Goal: Transaction & Acquisition: Purchase product/service

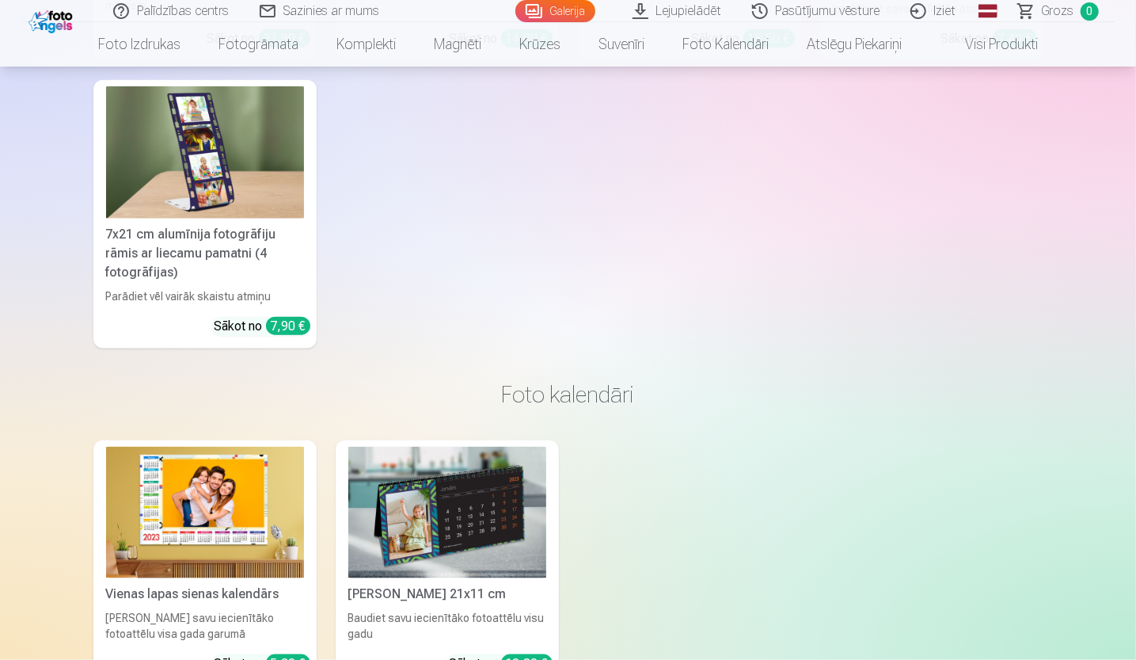
scroll to position [7284, 0]
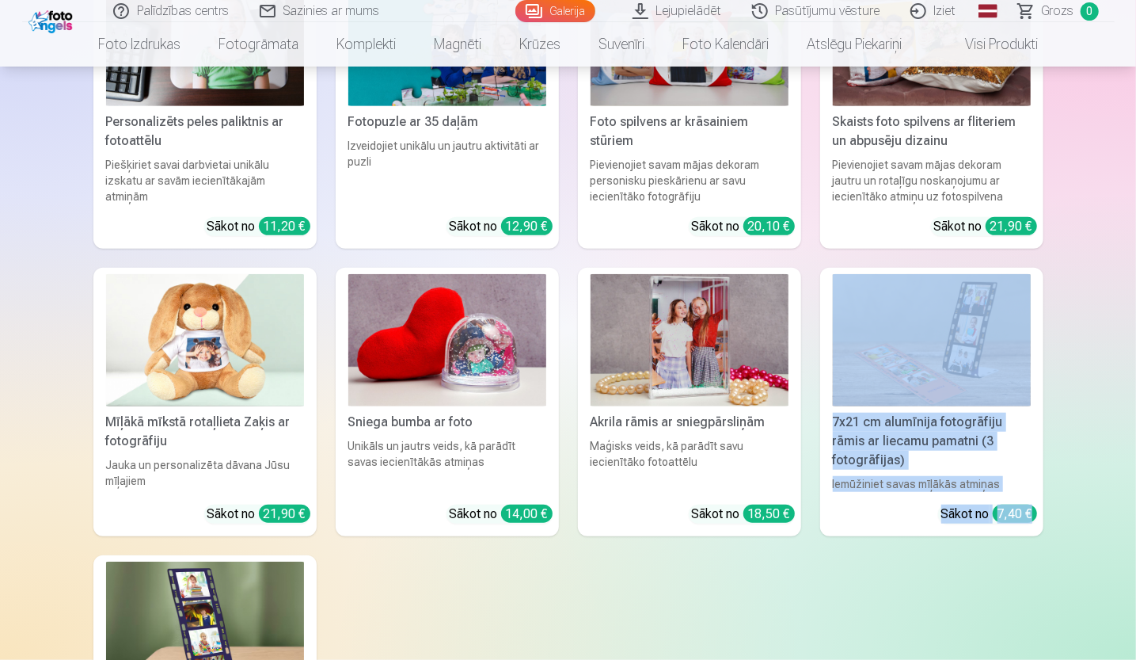
drag, startPoint x: 1135, startPoint y: 542, endPoint x: 1139, endPoint y: 343, distance: 199.6
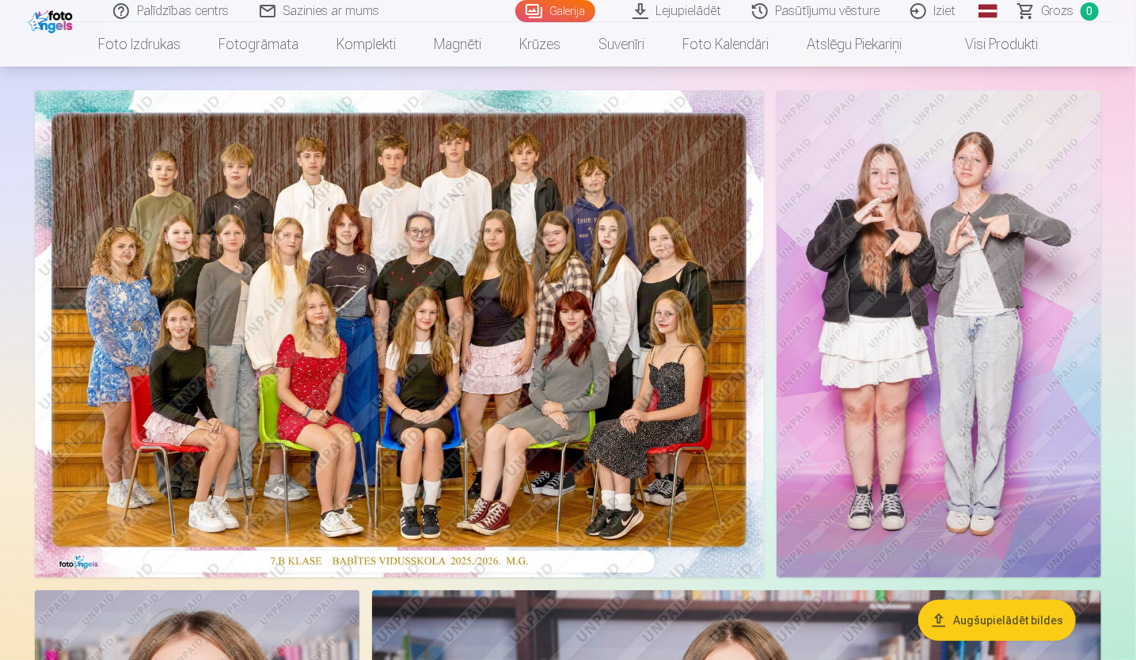
scroll to position [238, 0]
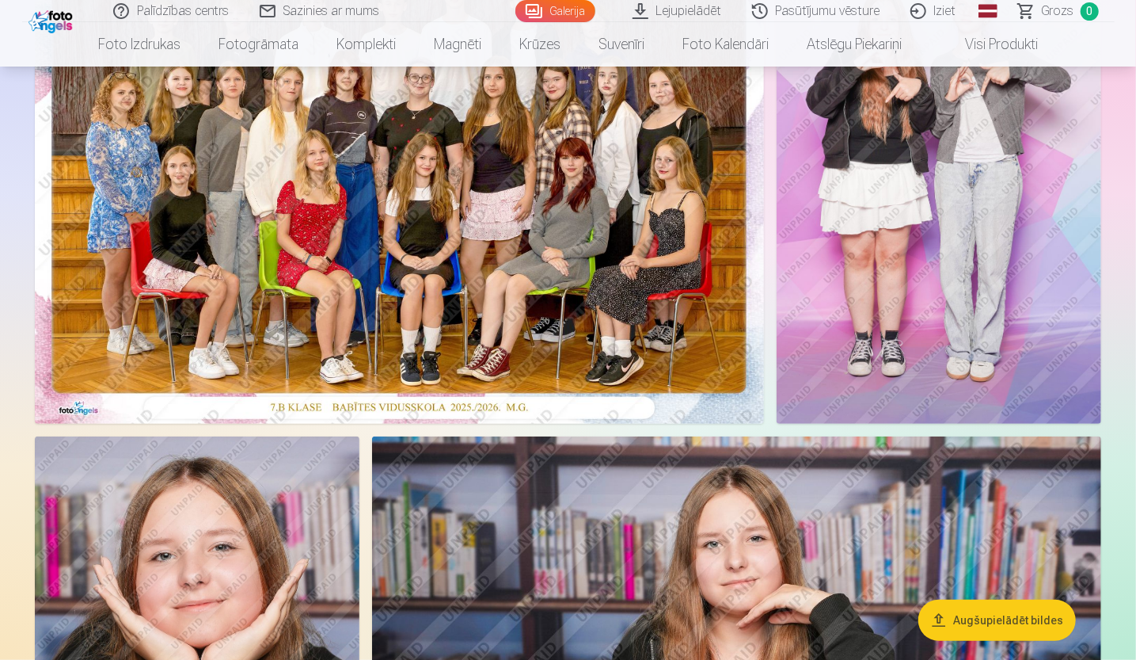
click at [610, 167] on img at bounding box center [399, 180] width 729 height 487
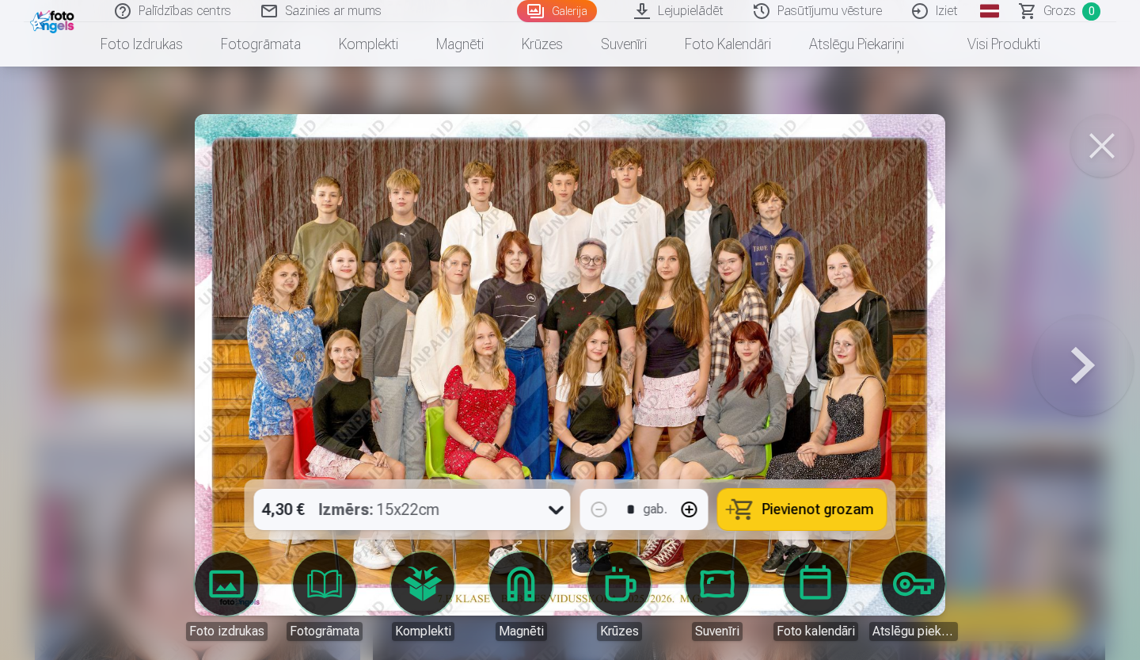
click at [535, 310] on img at bounding box center [570, 364] width 751 height 501
click at [493, 336] on img at bounding box center [570, 364] width 751 height 501
click at [1107, 141] on button at bounding box center [1101, 145] width 63 height 63
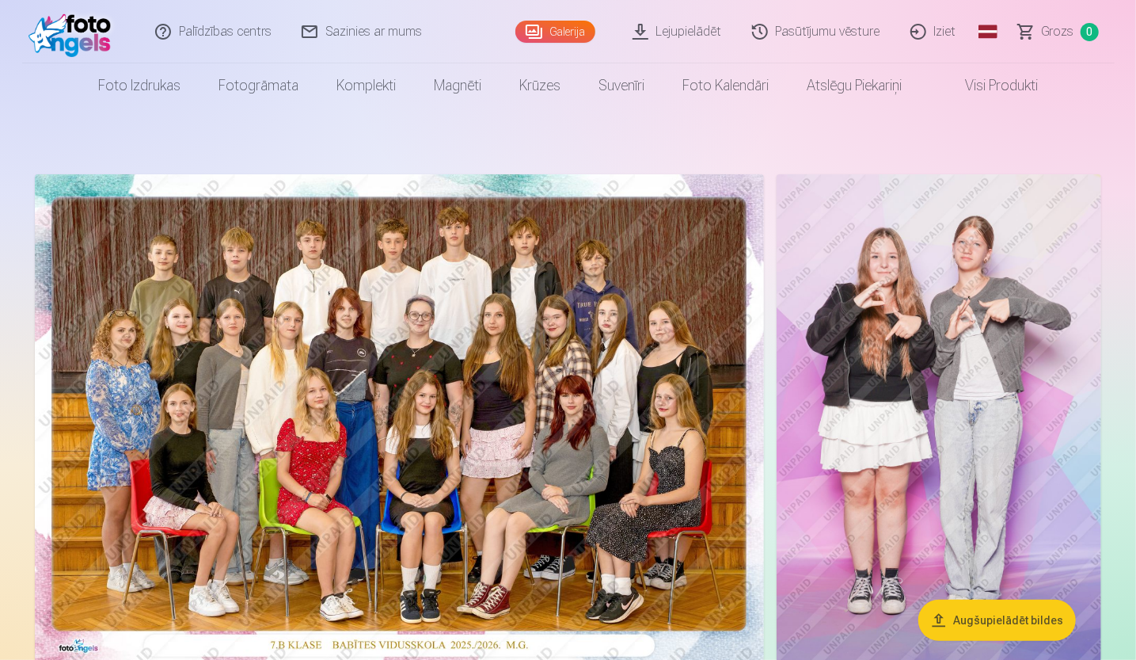
click at [496, 318] on img at bounding box center [399, 417] width 729 height 487
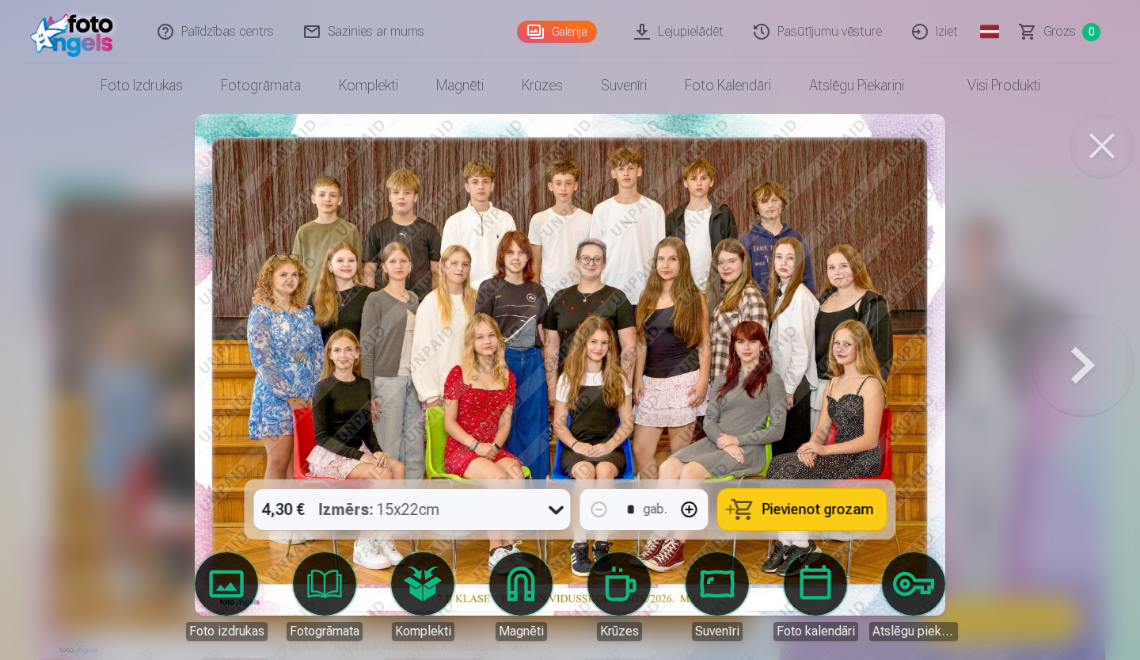
click at [548, 513] on icon at bounding box center [556, 508] width 25 height 25
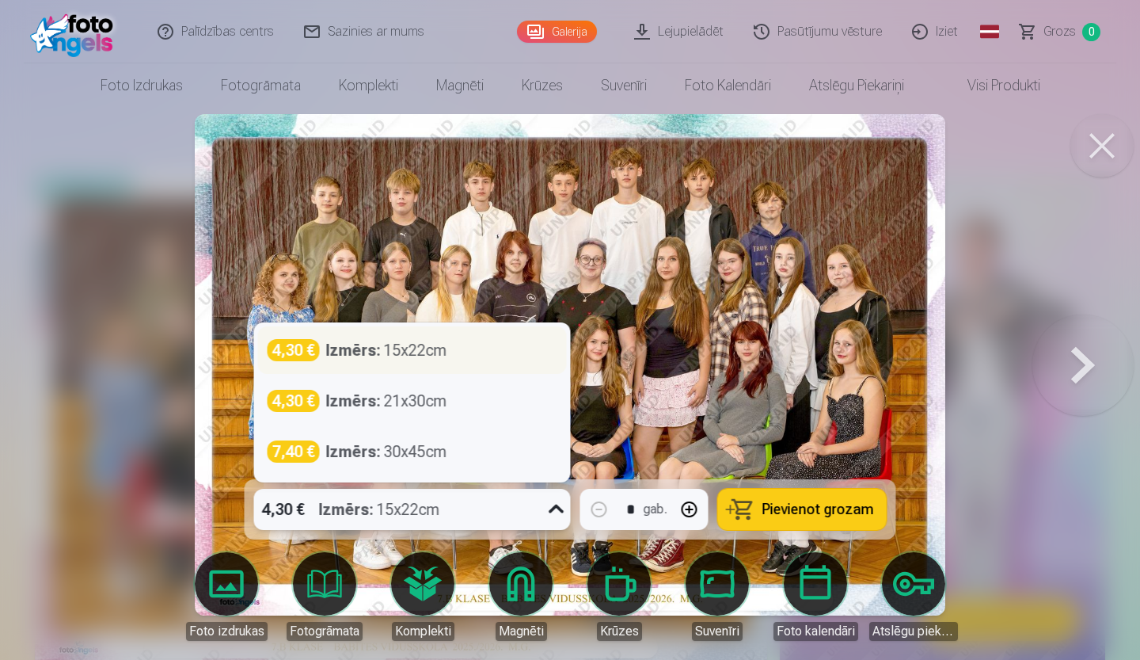
click at [460, 333] on div "4,30 € Izmērs : 15x22cm" at bounding box center [412, 350] width 309 height 48
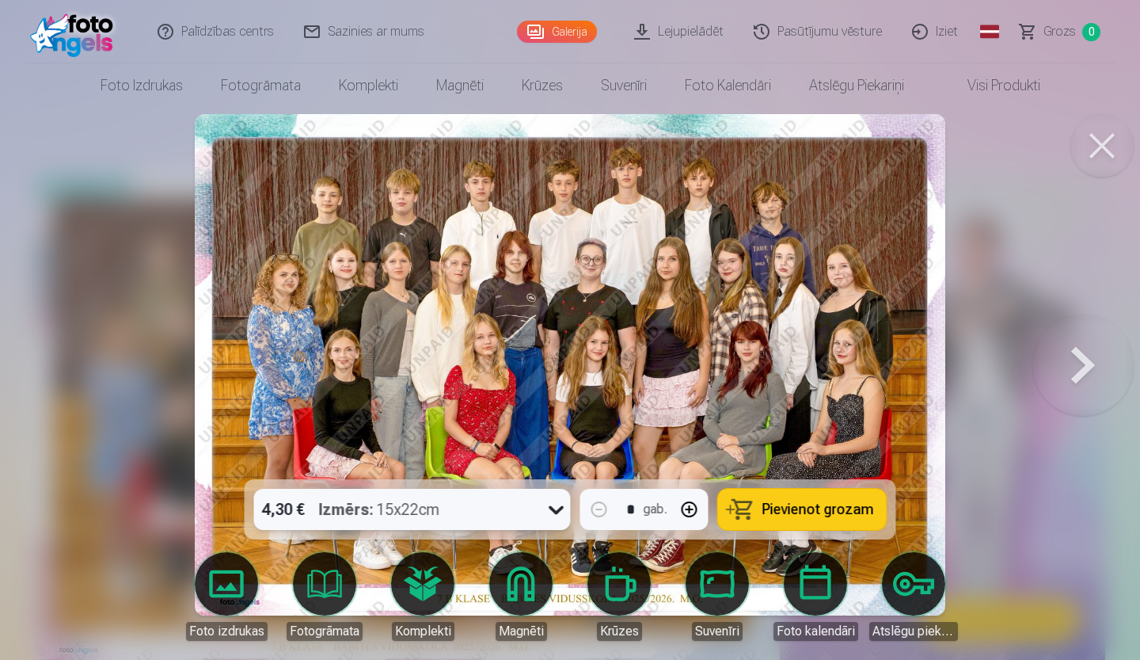
click at [781, 505] on span "Pievienot grozam" at bounding box center [818, 509] width 112 height 14
click at [1101, 138] on button at bounding box center [1101, 145] width 63 height 63
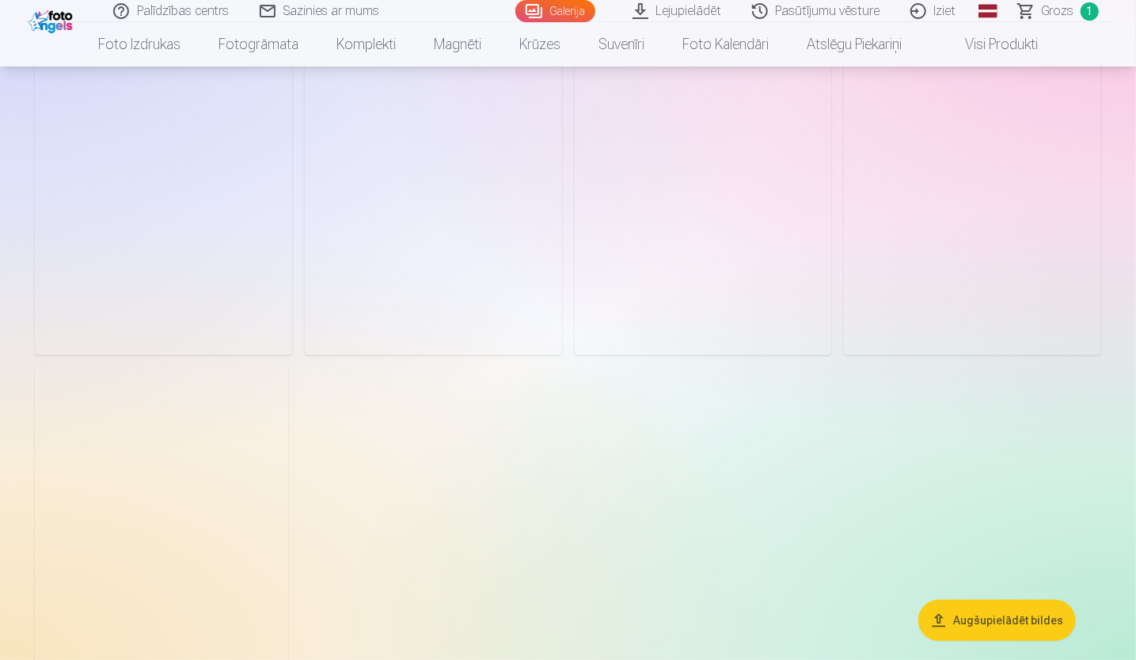
scroll to position [3484, 0]
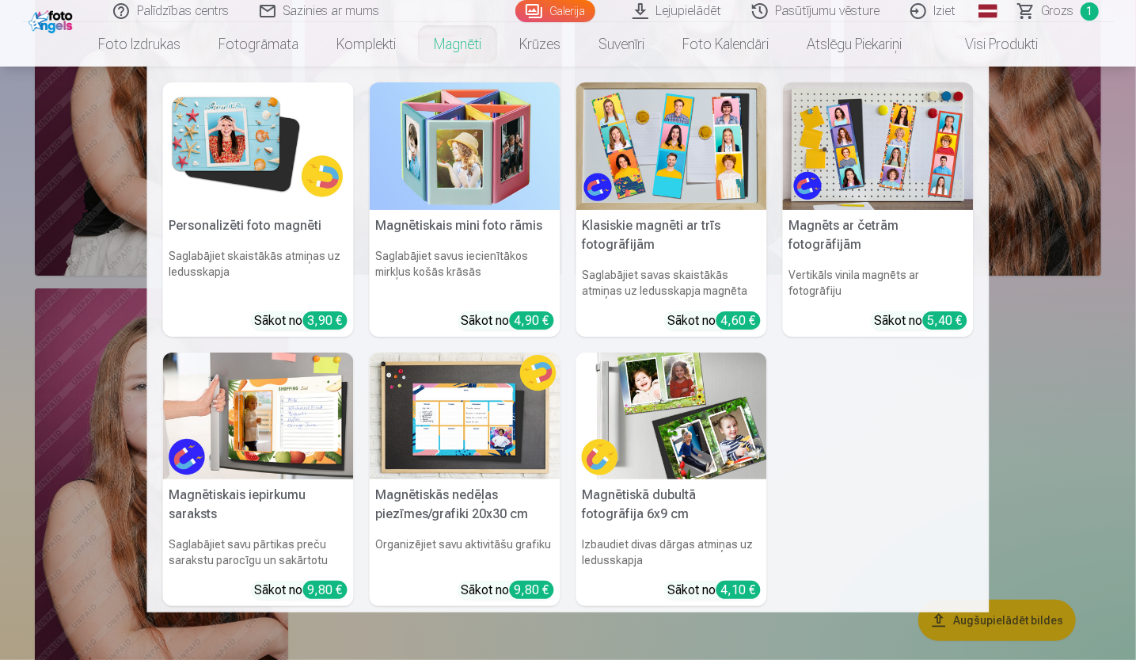
click at [445, 50] on link "Magnēti" at bounding box center [458, 44] width 86 height 44
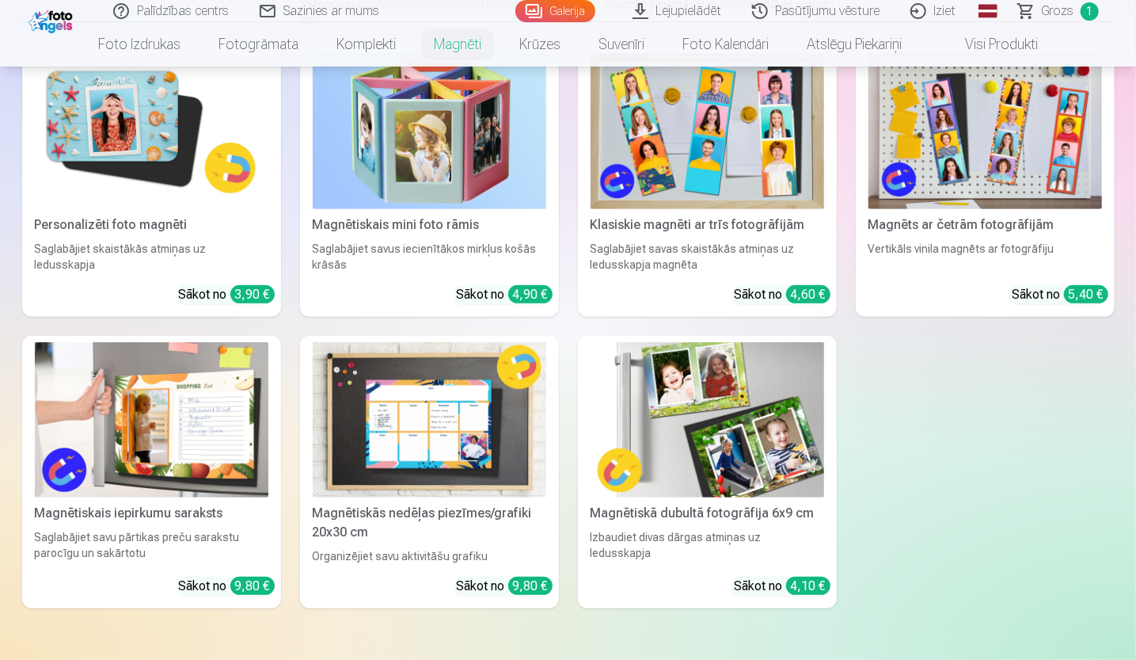
scroll to position [158, 0]
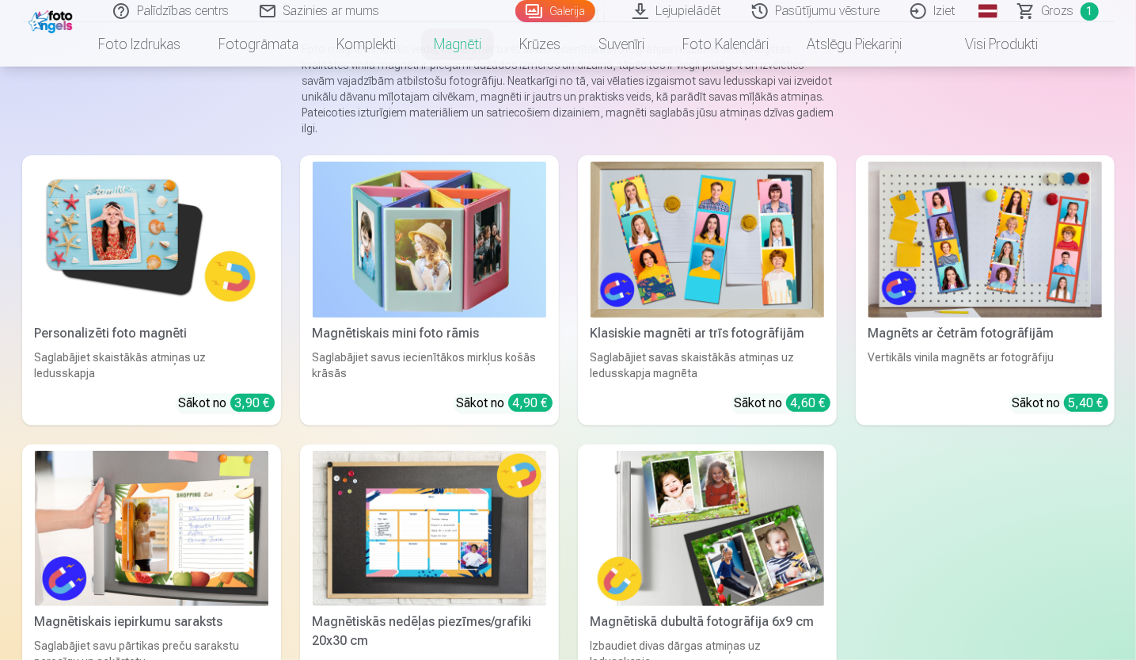
click at [182, 234] on img at bounding box center [152, 240] width 234 height 156
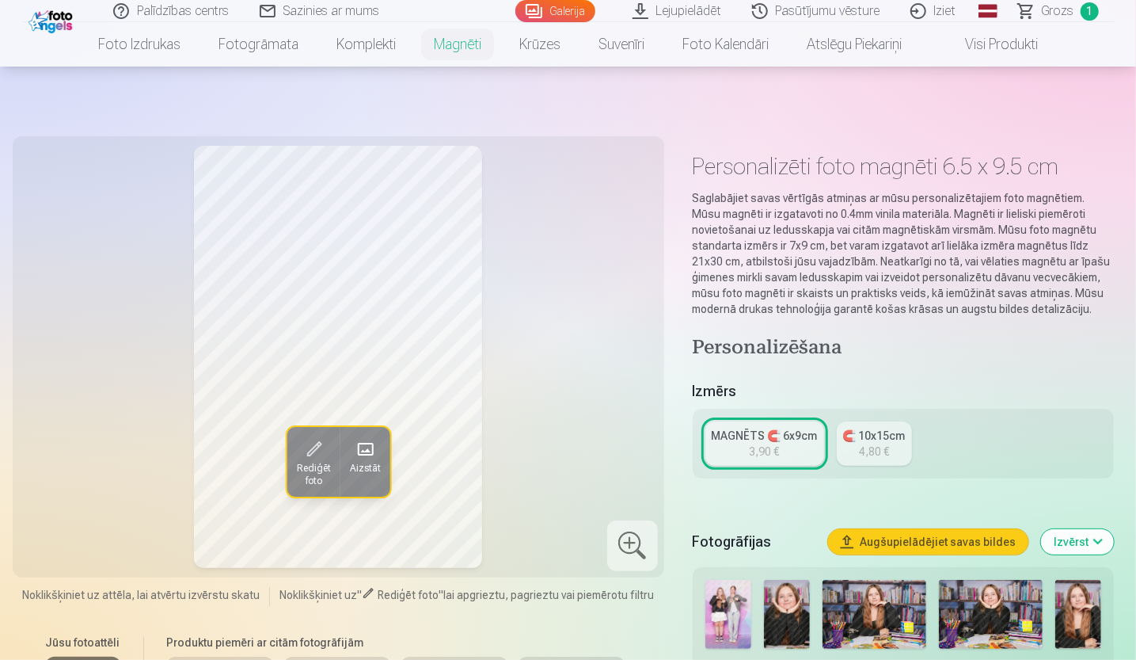
scroll to position [317, 0]
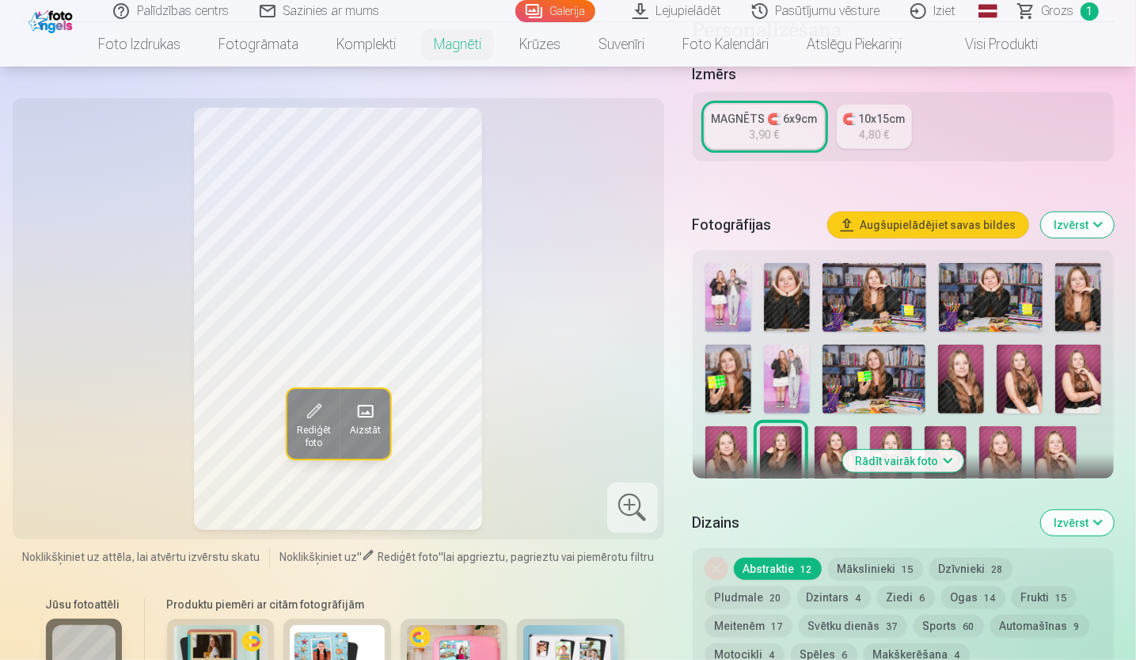
click at [778, 294] on img at bounding box center [787, 297] width 46 height 69
click at [1080, 292] on img at bounding box center [1078, 297] width 46 height 69
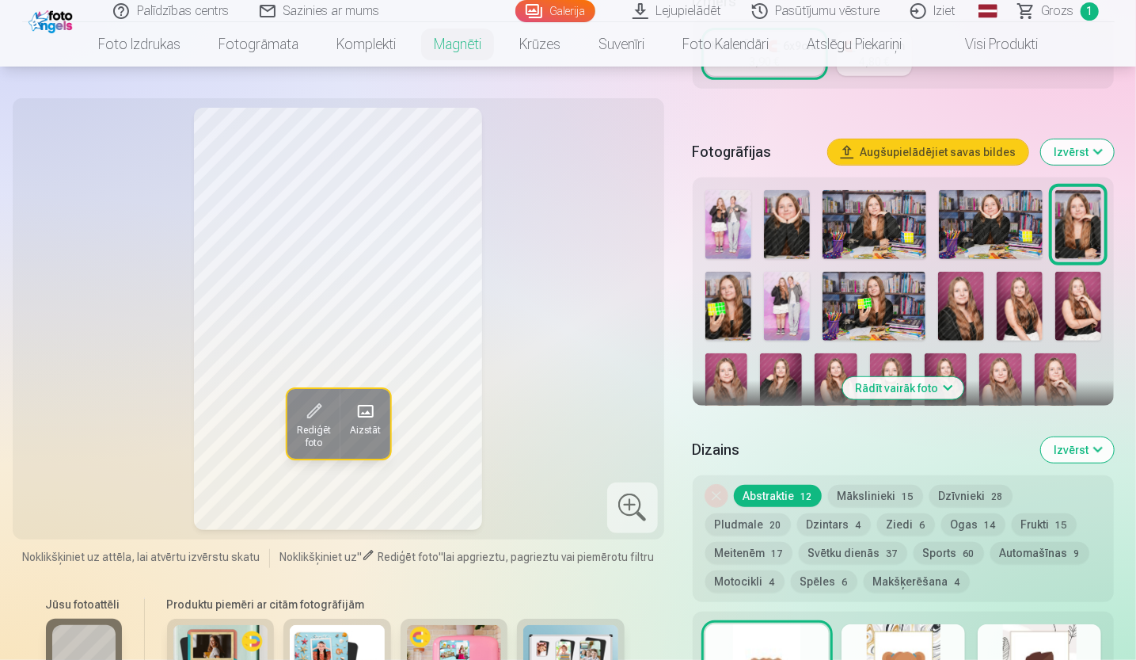
scroll to position [396, 0]
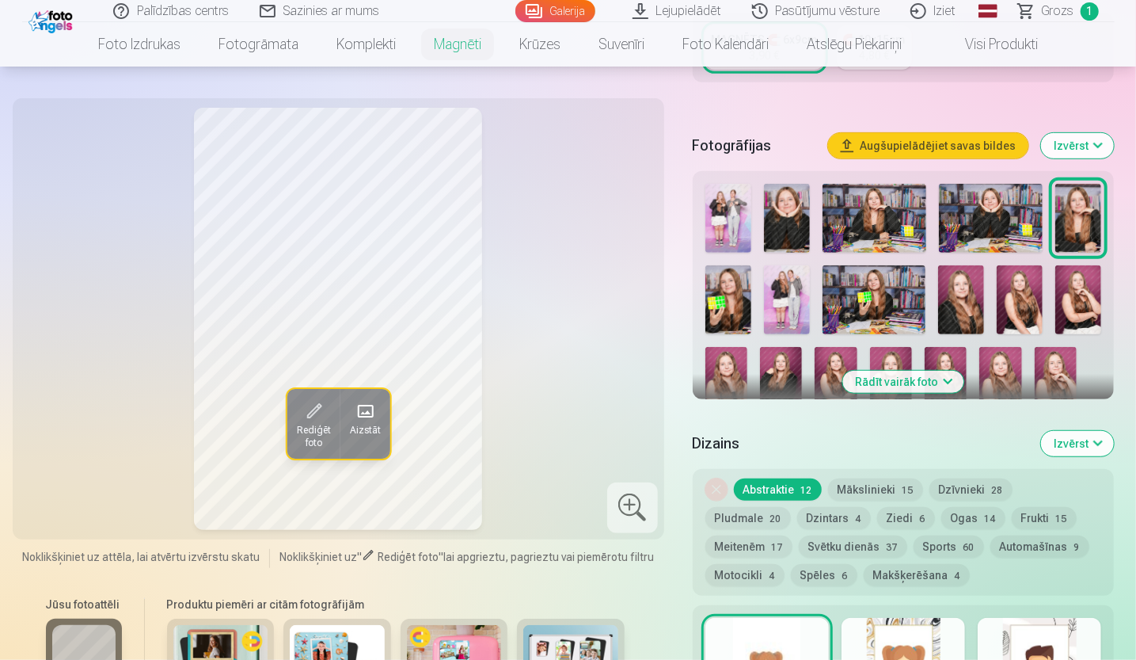
click at [969, 290] on img at bounding box center [961, 299] width 46 height 69
click at [1009, 294] on img at bounding box center [1020, 299] width 46 height 69
click at [933, 378] on button "Rādīt vairāk foto" at bounding box center [903, 382] width 121 height 22
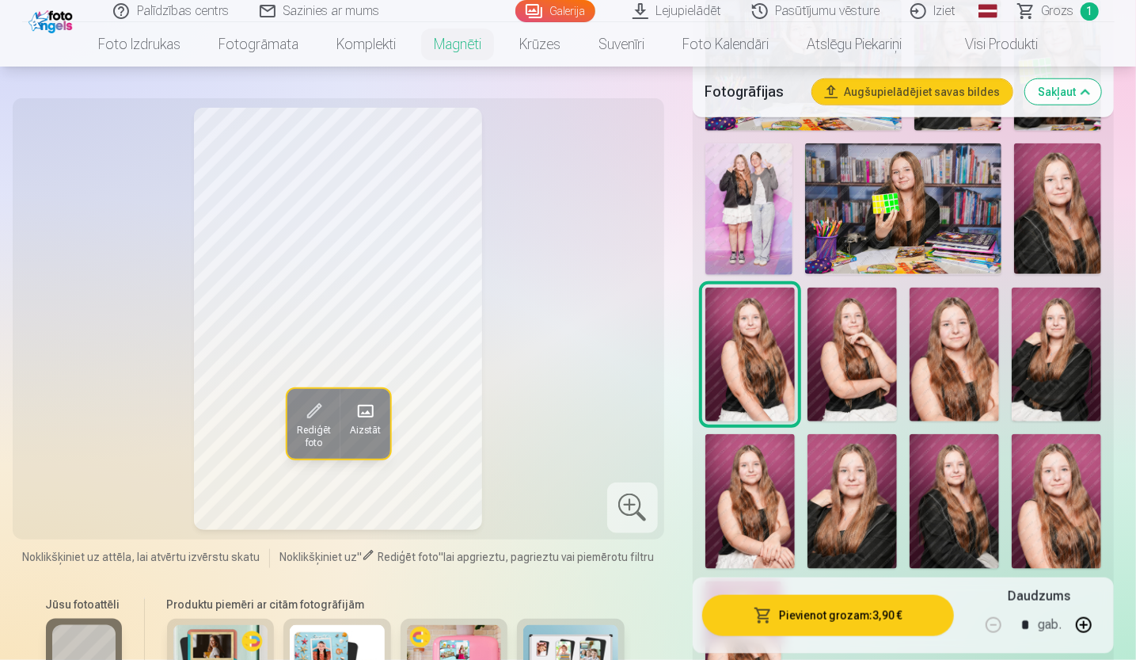
scroll to position [792, 0]
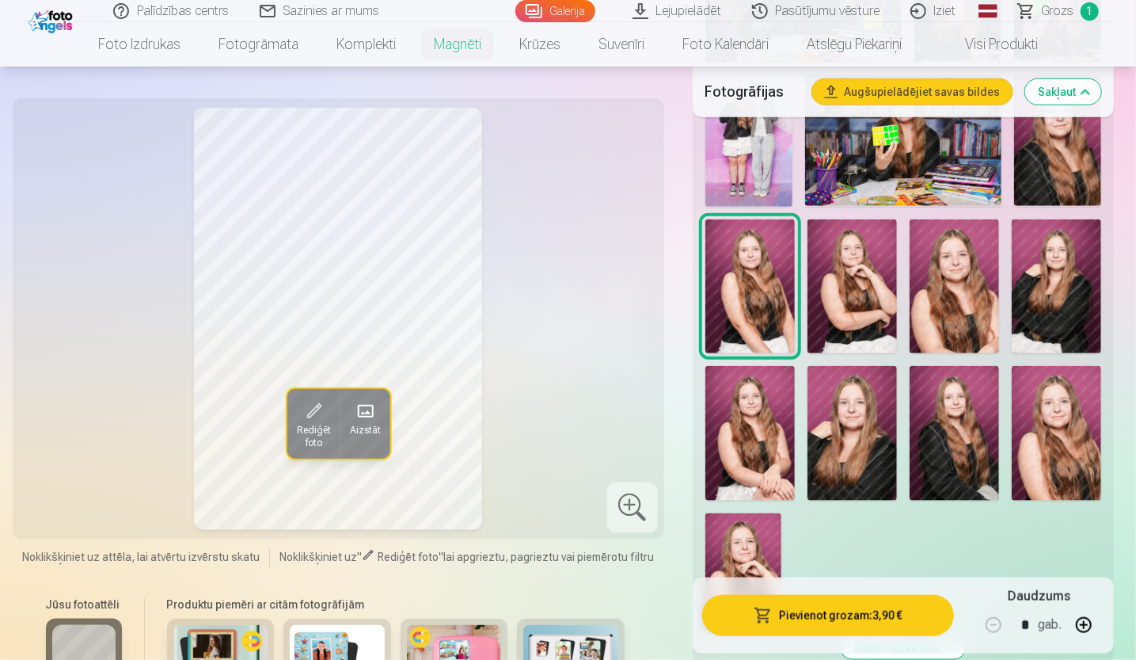
click at [977, 411] on img at bounding box center [954, 433] width 89 height 135
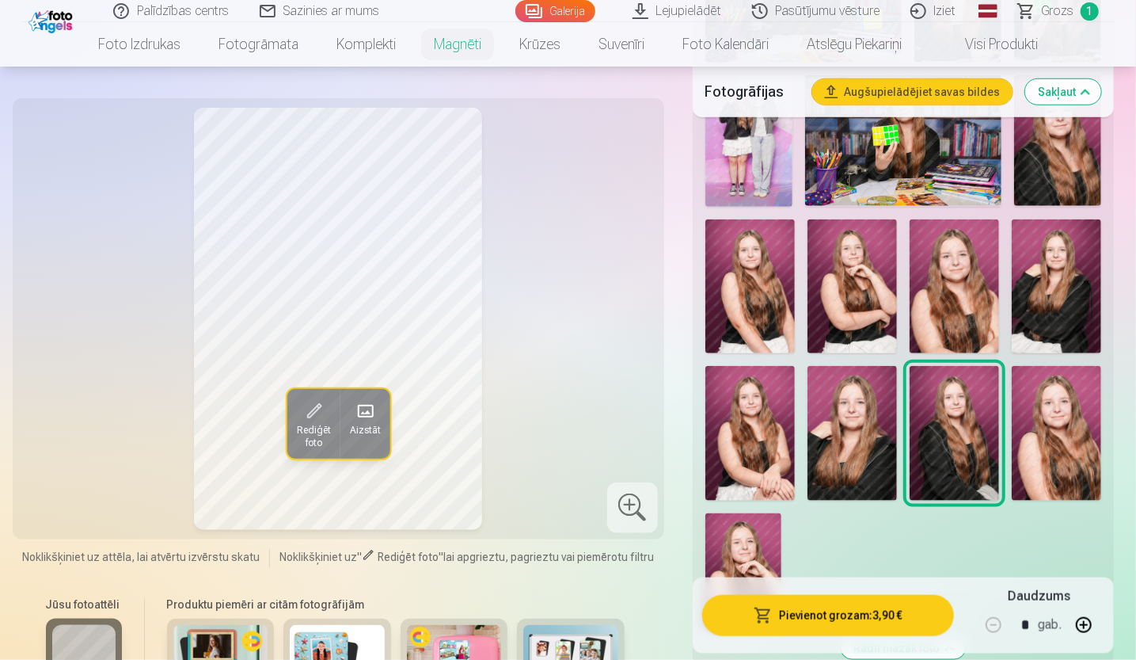
click at [1044, 294] on img at bounding box center [1056, 286] width 89 height 135
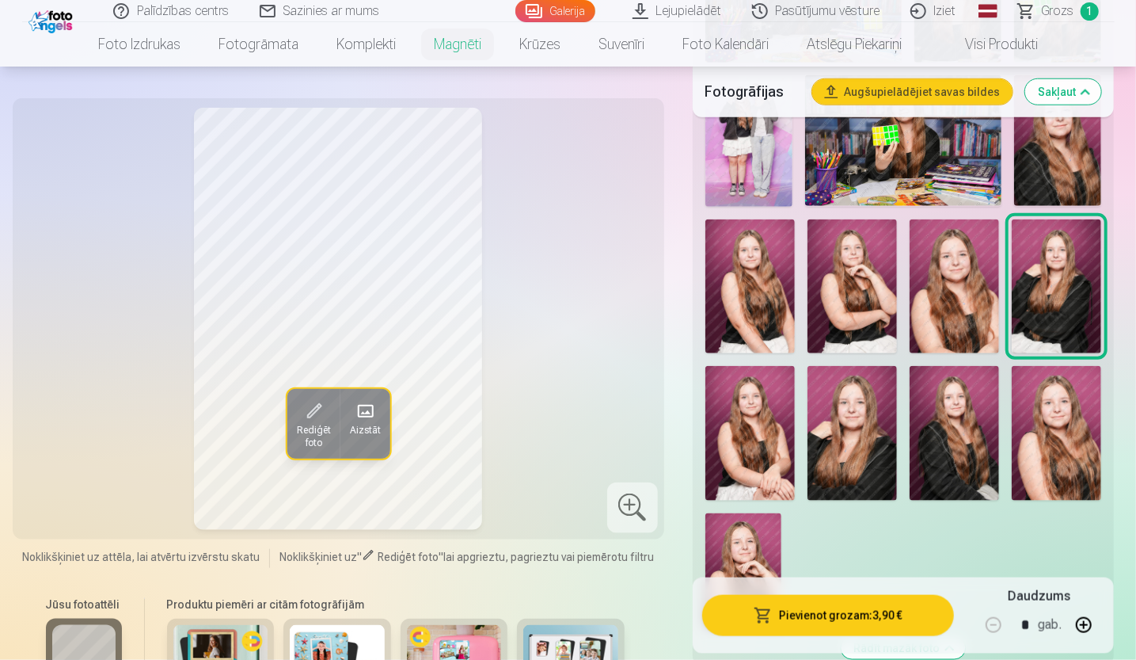
click at [941, 416] on img at bounding box center [954, 433] width 89 height 135
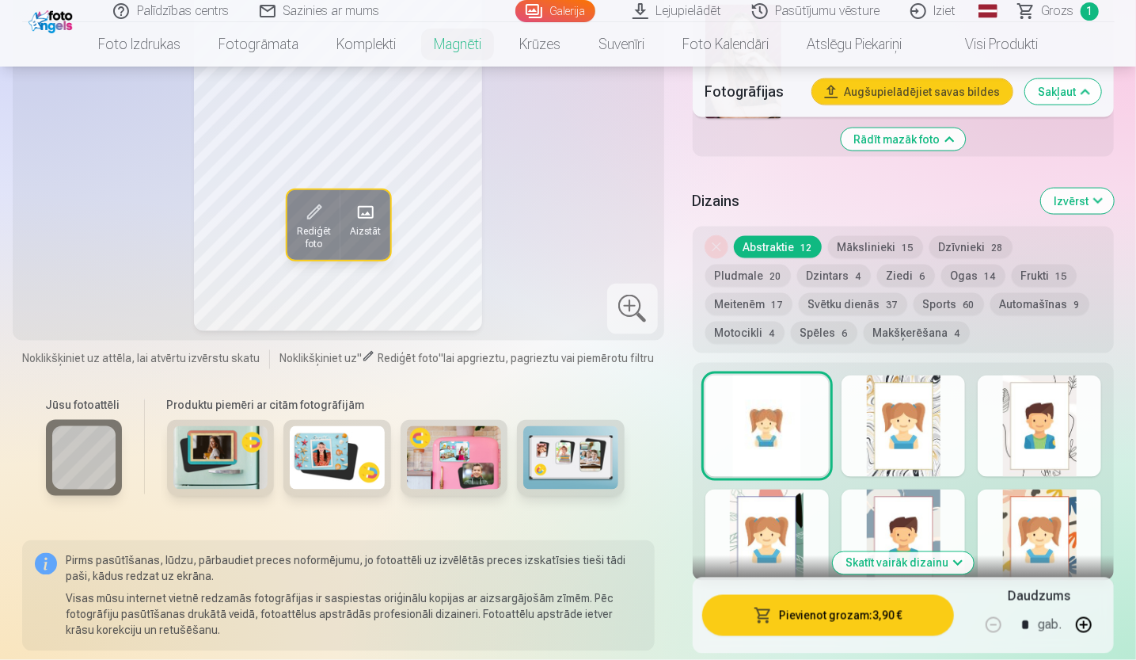
scroll to position [1267, 0]
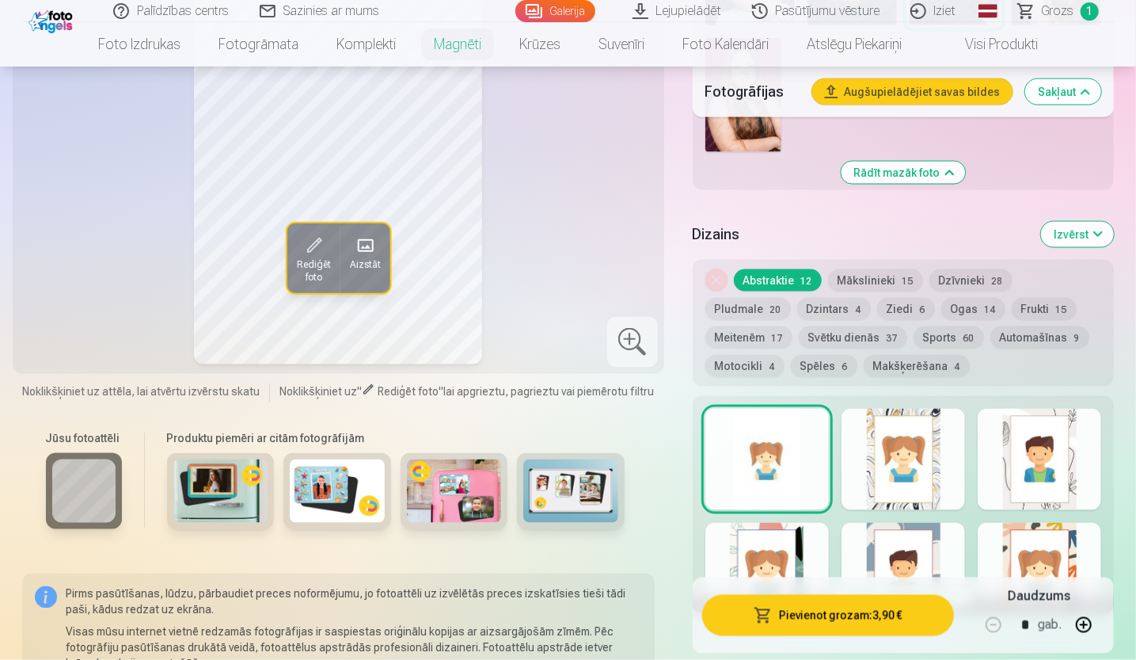
click at [941, 307] on button "Ogas 14" at bounding box center [973, 309] width 64 height 22
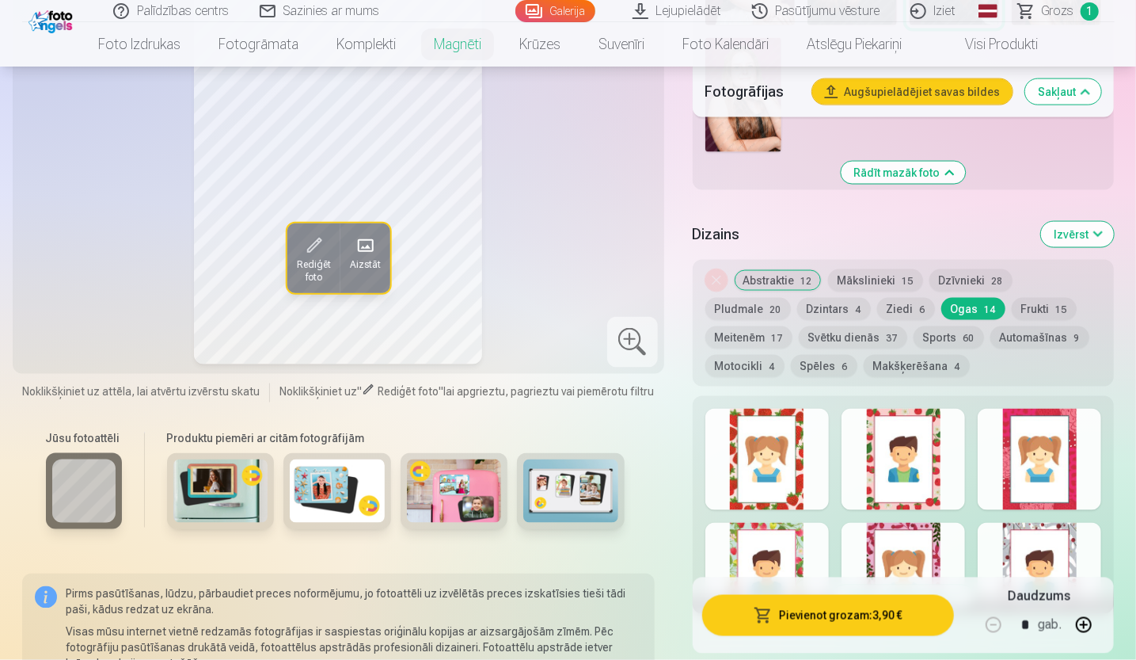
click at [1040, 465] on div at bounding box center [1040, 459] width 124 height 101
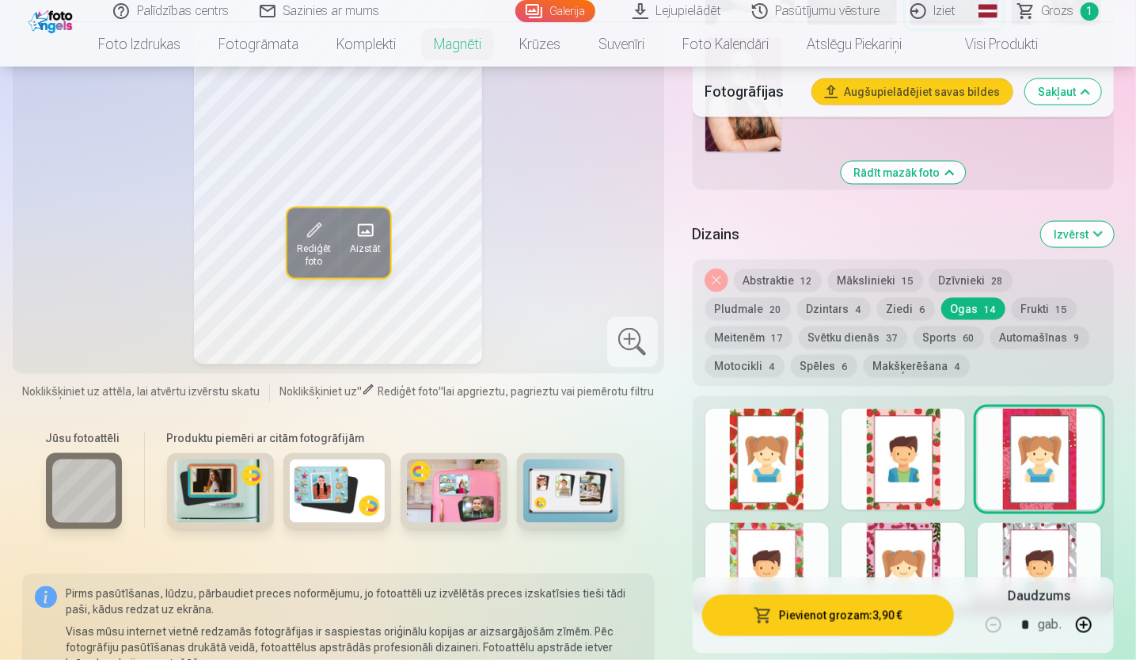
click at [1052, 549] on div at bounding box center [1040, 573] width 124 height 101
click at [793, 326] on button "Meitenēm 17" at bounding box center [748, 337] width 87 height 22
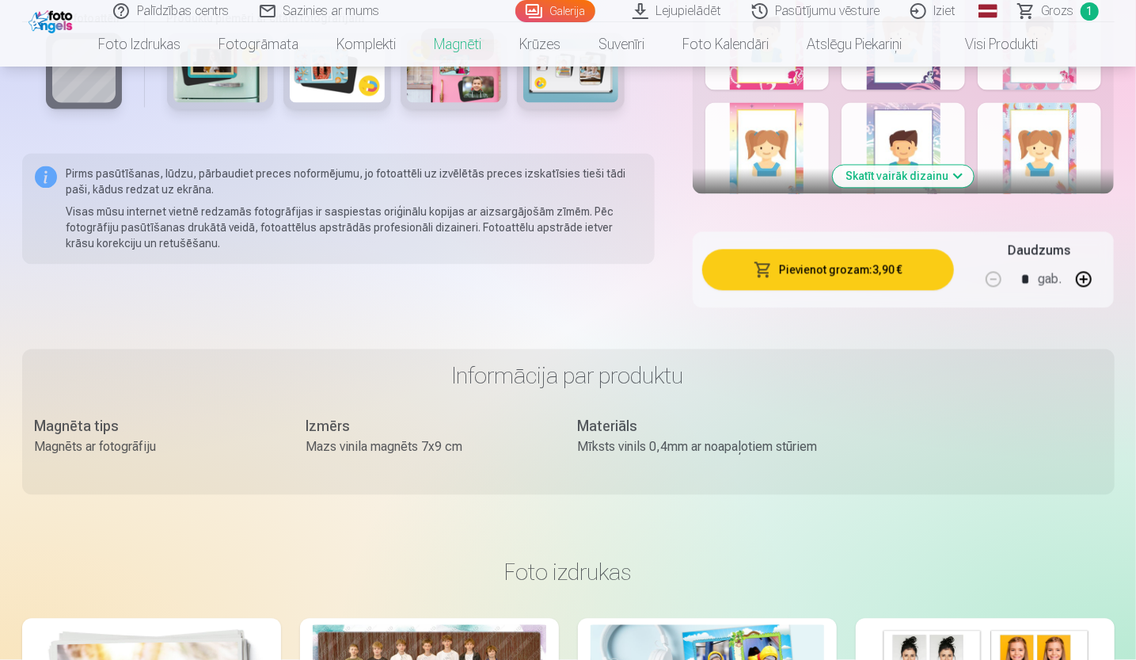
scroll to position [1663, 0]
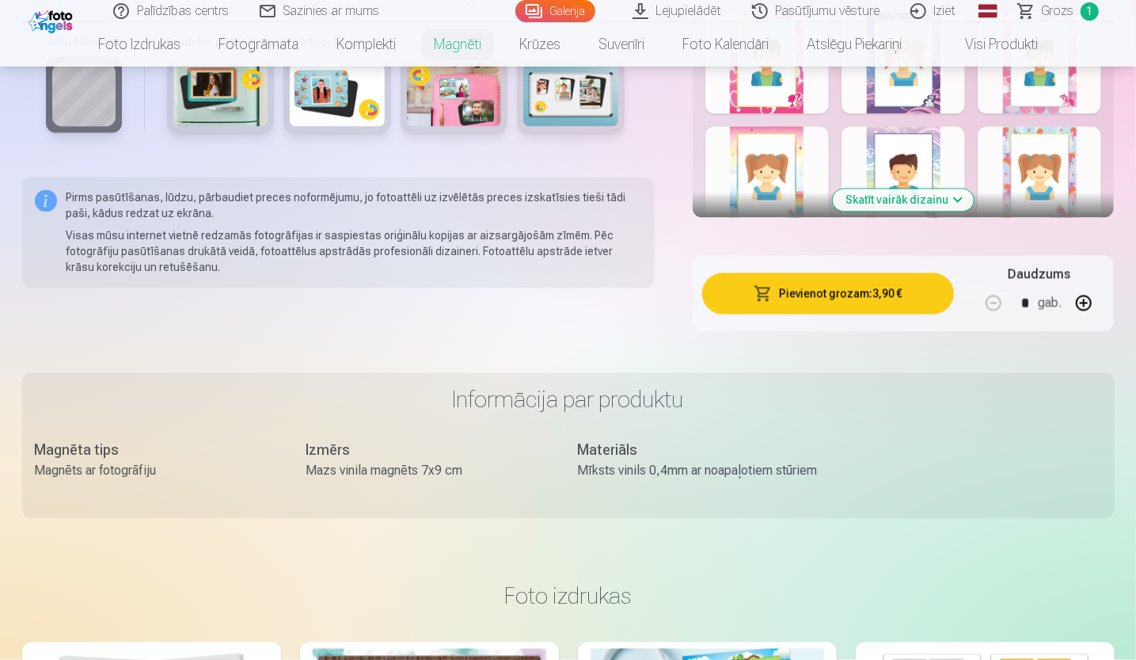
click at [885, 205] on button "Skatīt vairāk dizainu" at bounding box center [903, 200] width 141 height 22
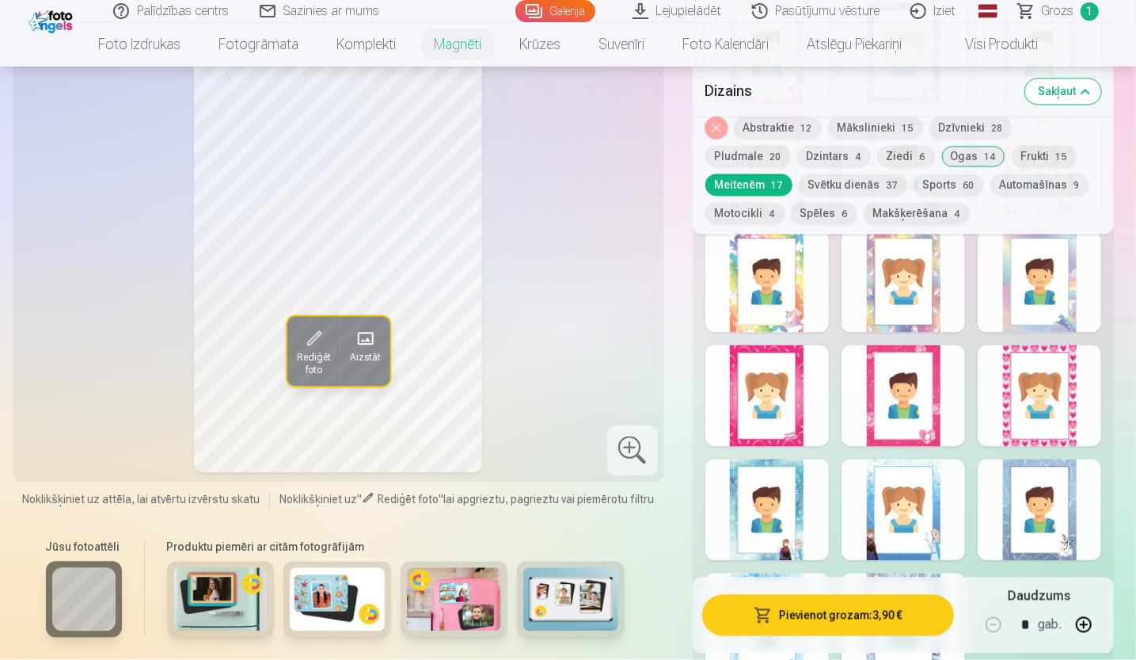
scroll to position [1742, 0]
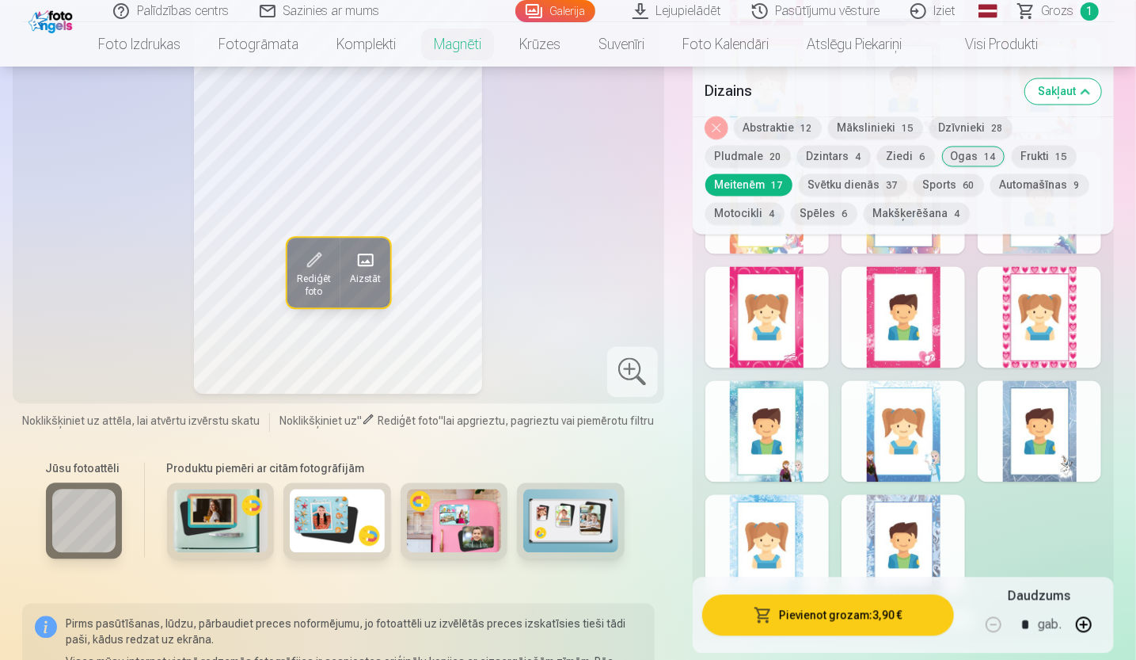
click at [1025, 370] on div "Rādīt mazāk dizainu" at bounding box center [904, 277] width 422 height 732
click at [1037, 311] on div at bounding box center [1040, 316] width 124 height 101
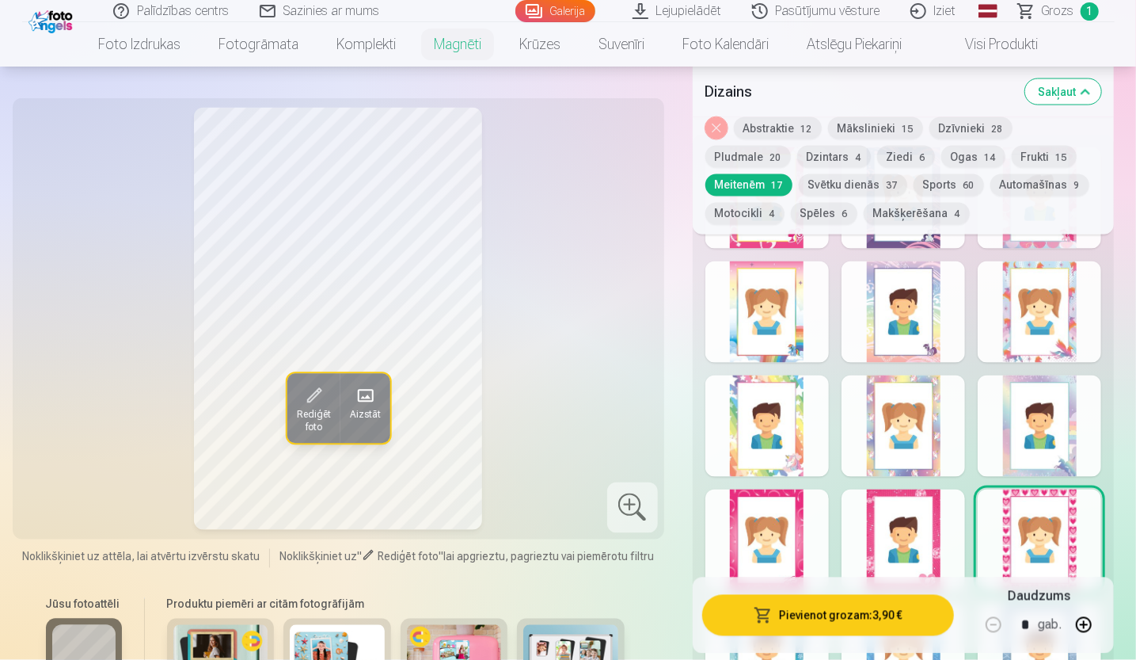
scroll to position [1425, 0]
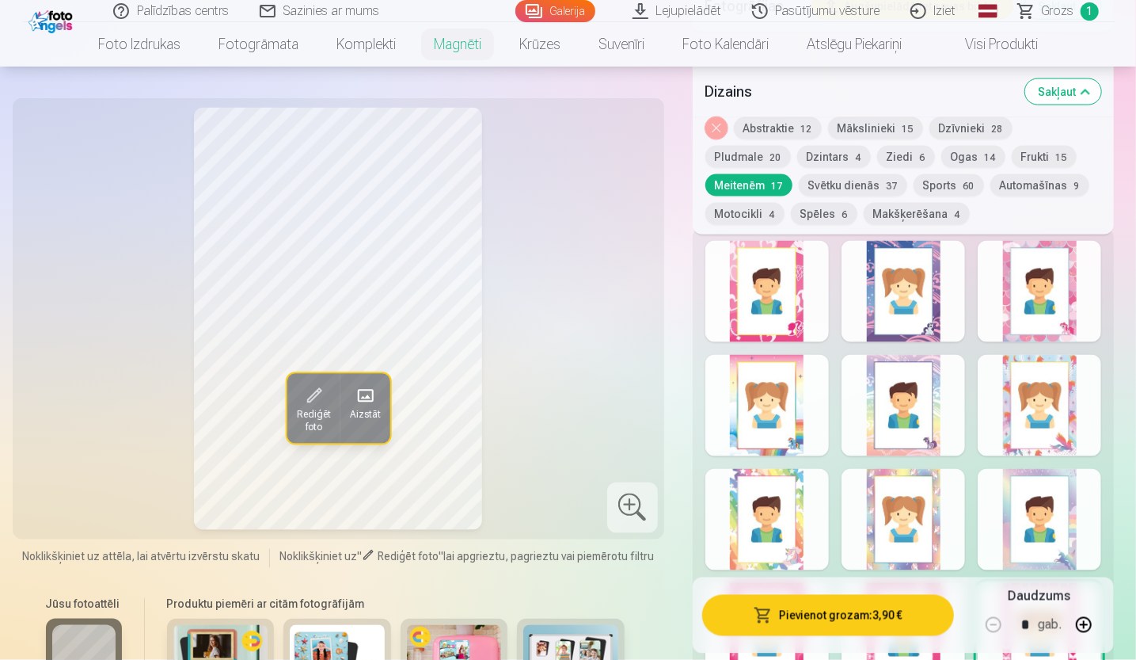
click at [914, 263] on div at bounding box center [904, 291] width 124 height 101
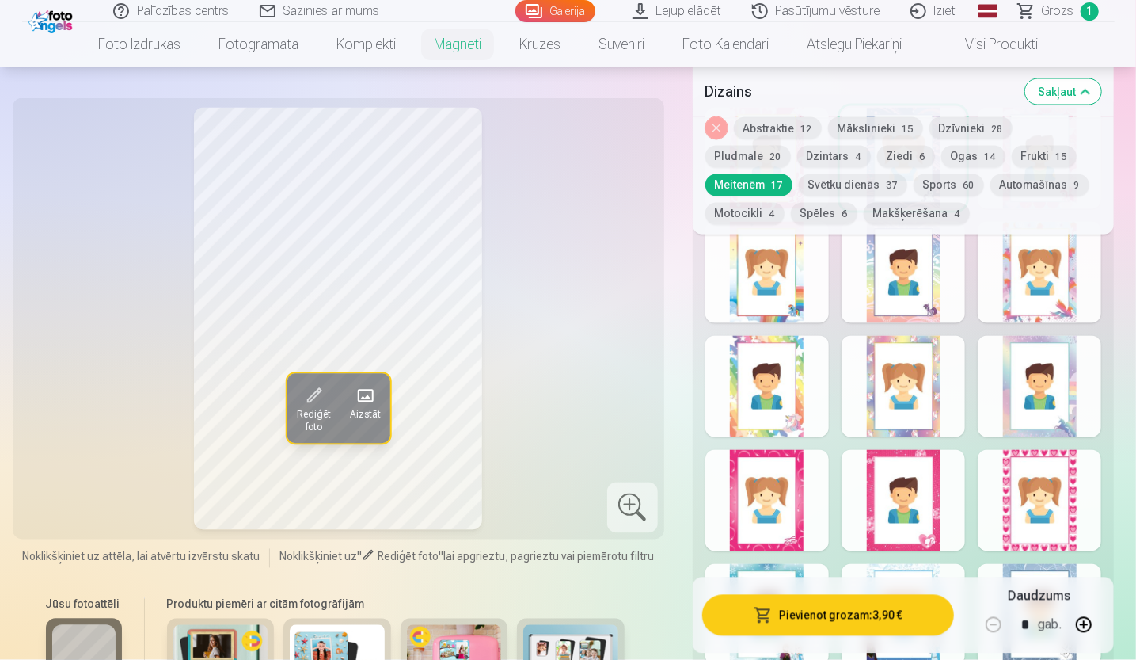
scroll to position [1584, 0]
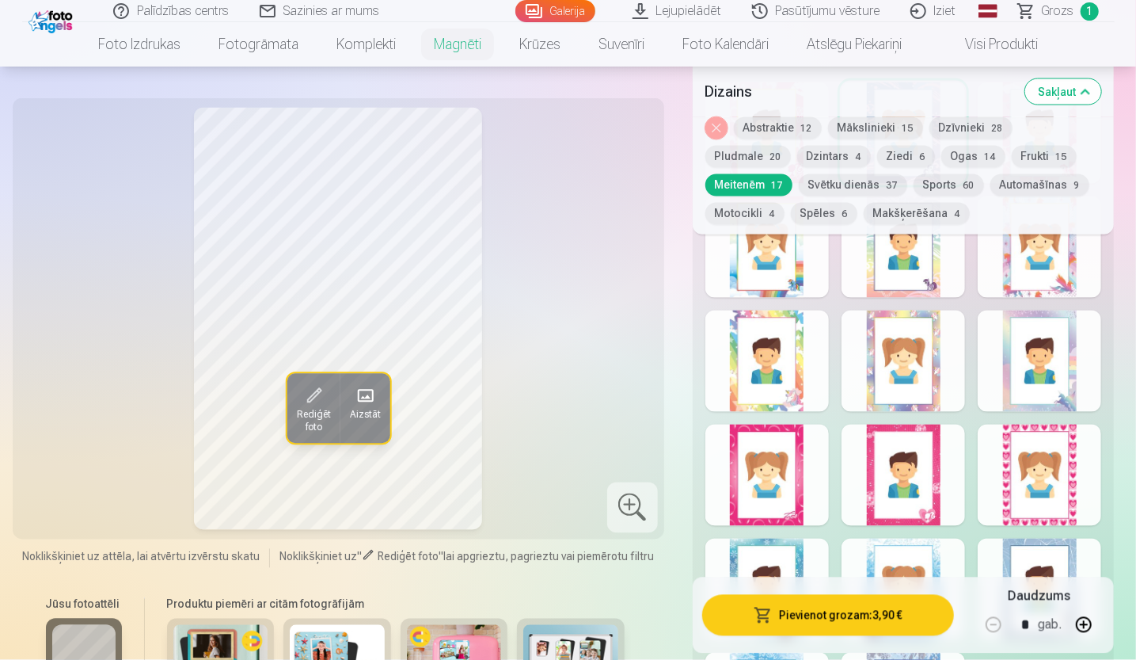
click at [803, 262] on div at bounding box center [767, 246] width 124 height 101
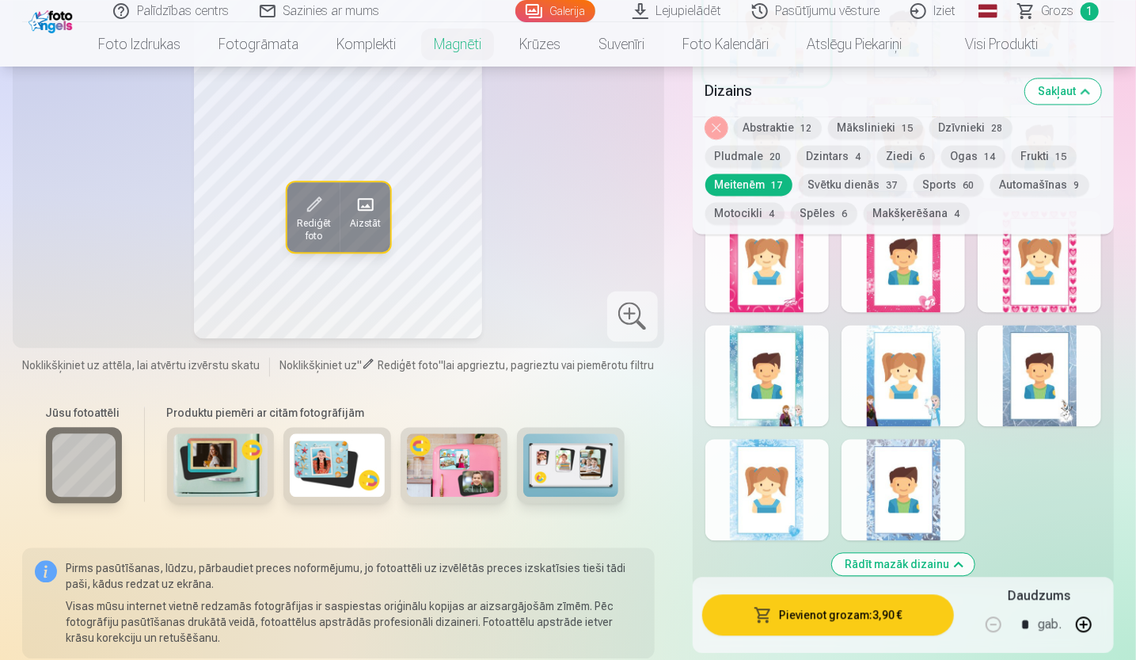
scroll to position [1821, 0]
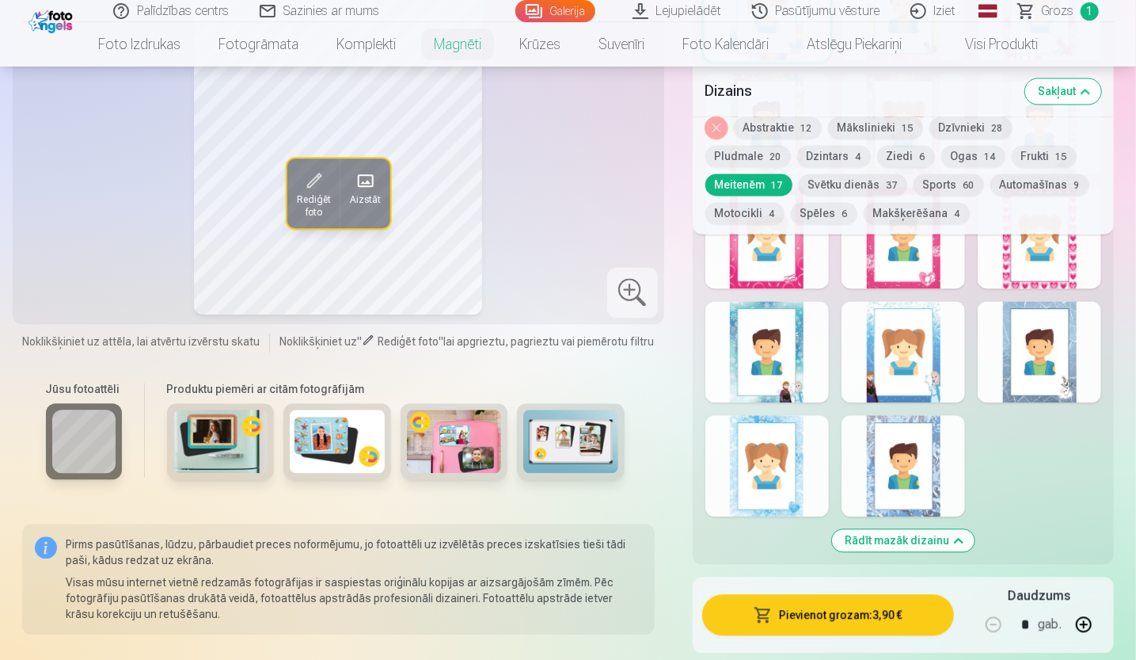
click at [773, 439] on div at bounding box center [767, 465] width 124 height 101
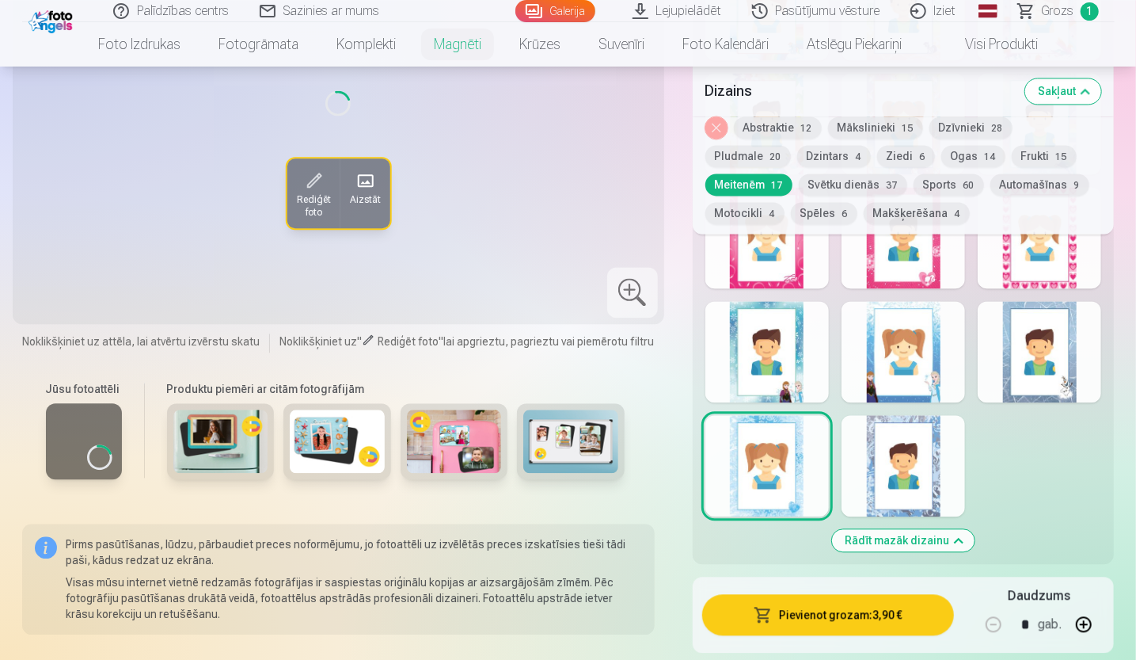
click at [843, 366] on div "Rādīt mazāk dizainu" at bounding box center [904, 198] width 422 height 732
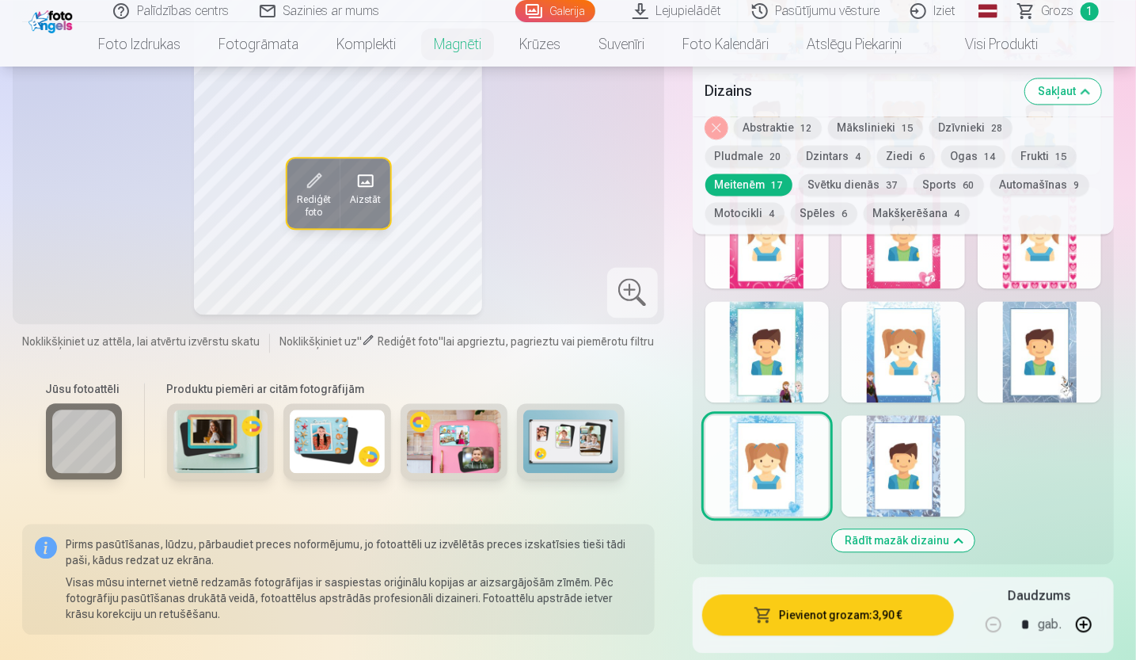
drag, startPoint x: 918, startPoint y: 460, endPoint x: 844, endPoint y: 448, distance: 75.4
click at [914, 461] on div at bounding box center [904, 465] width 124 height 101
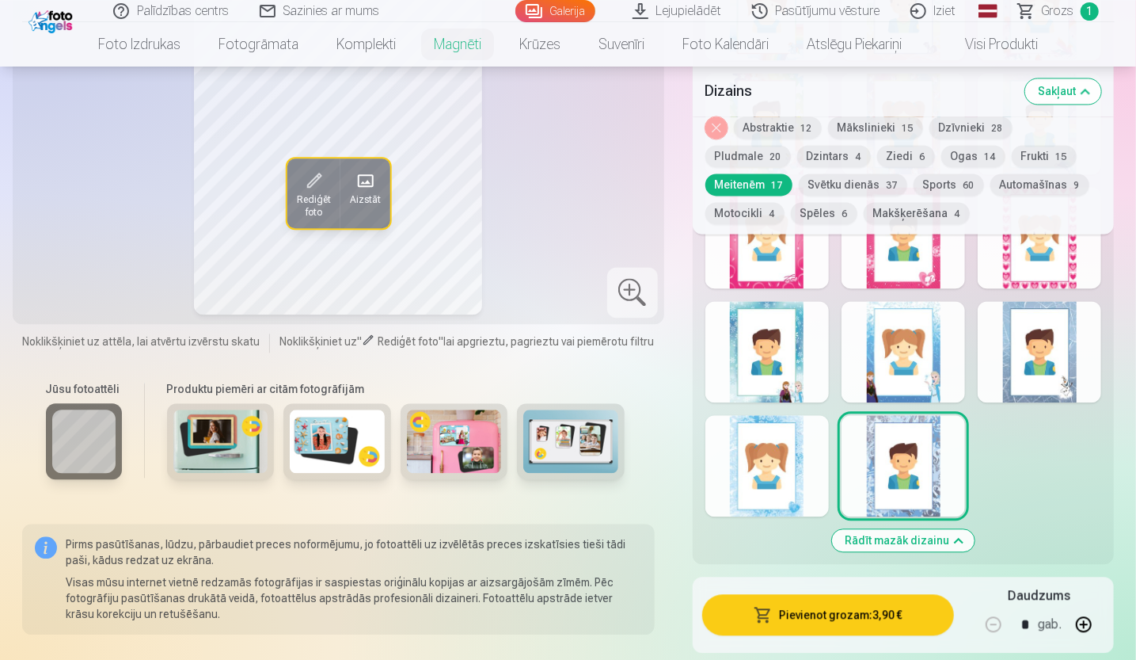
click at [1052, 375] on div at bounding box center [1040, 351] width 124 height 101
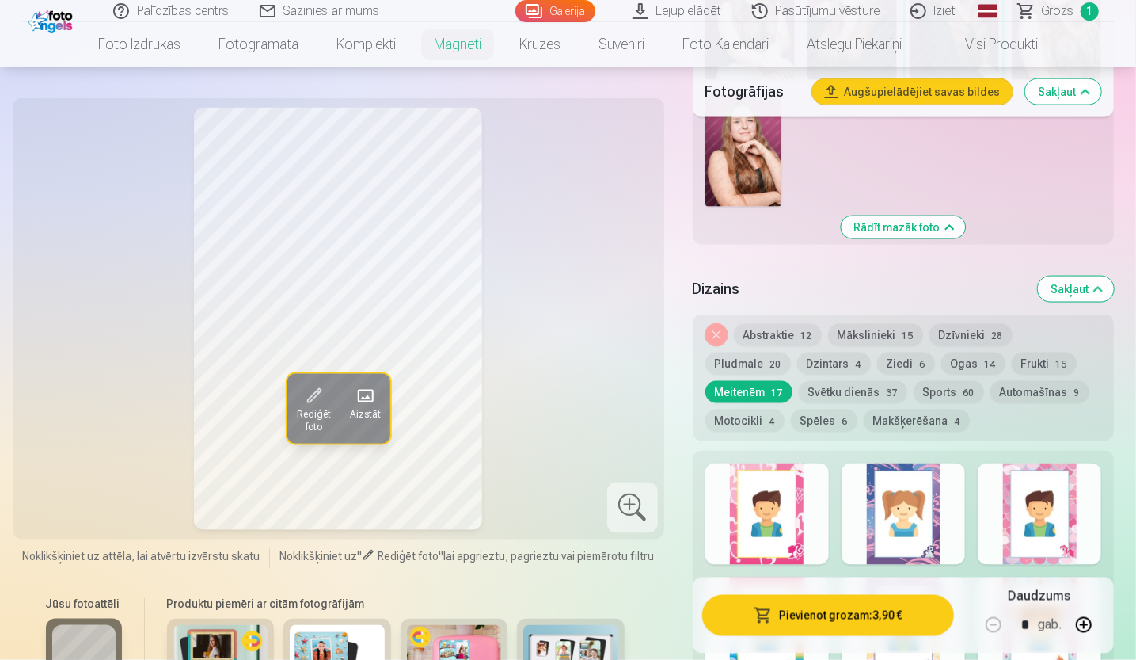
scroll to position [1188, 0]
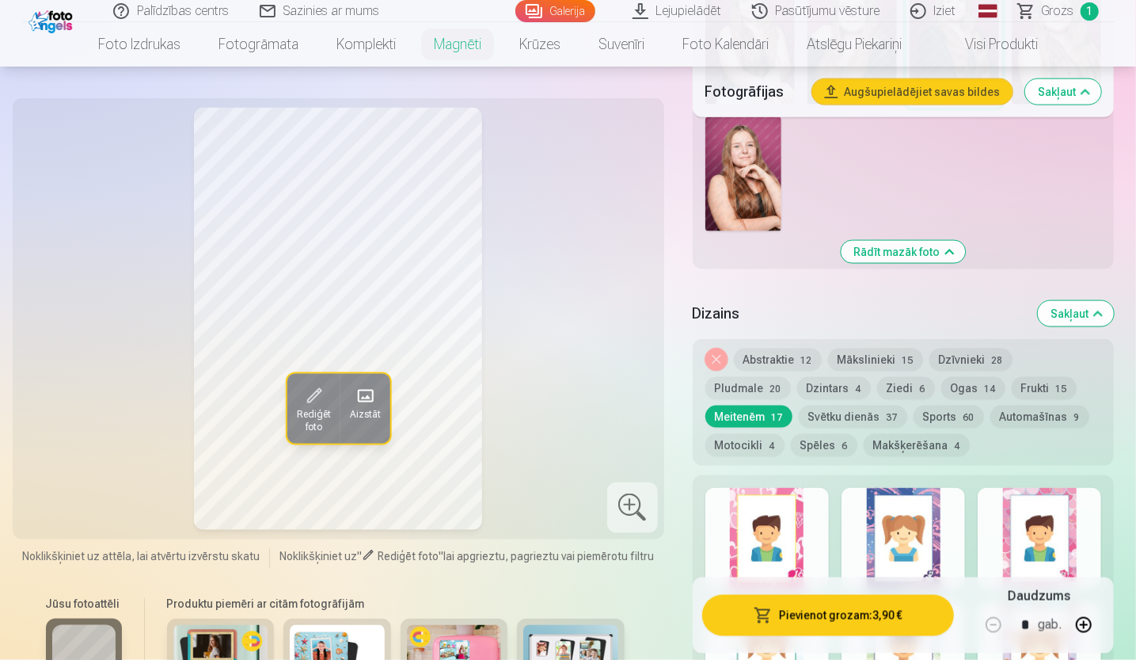
click at [801, 353] on button "Abstraktie 12" at bounding box center [778, 359] width 88 height 22
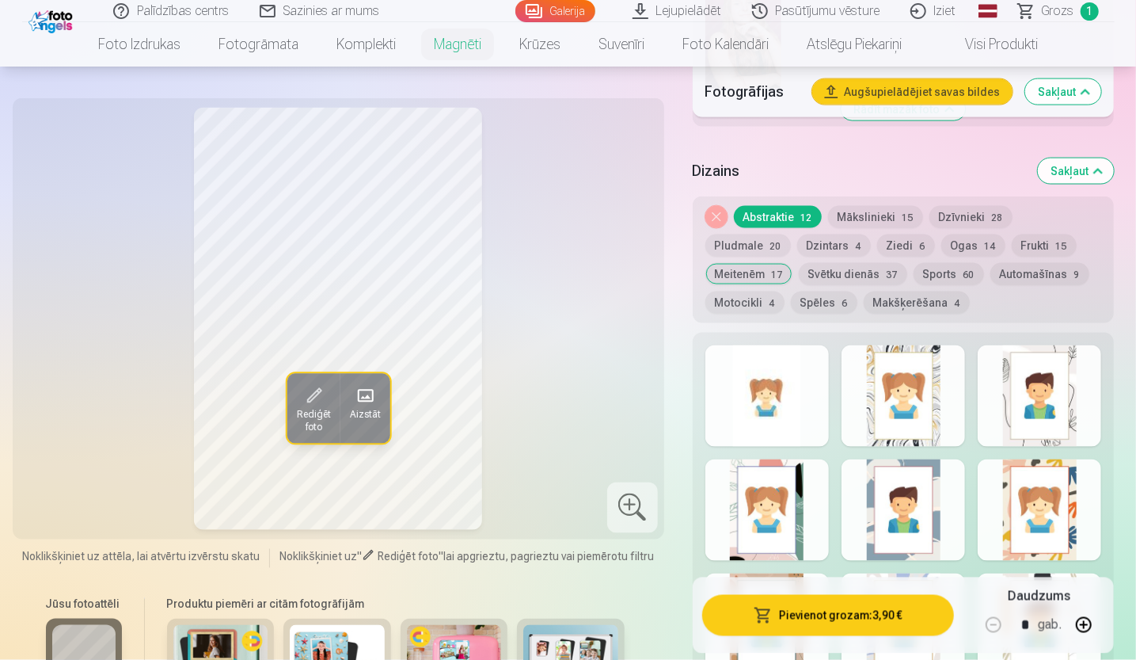
scroll to position [1346, 0]
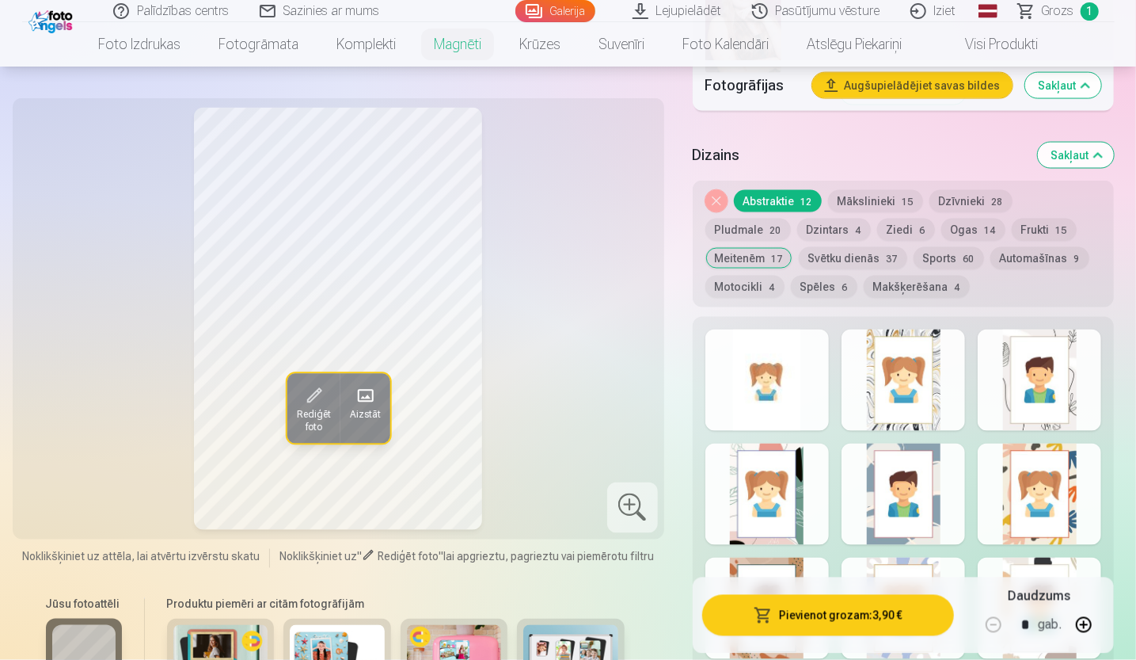
click at [1012, 397] on div at bounding box center [1040, 379] width 124 height 101
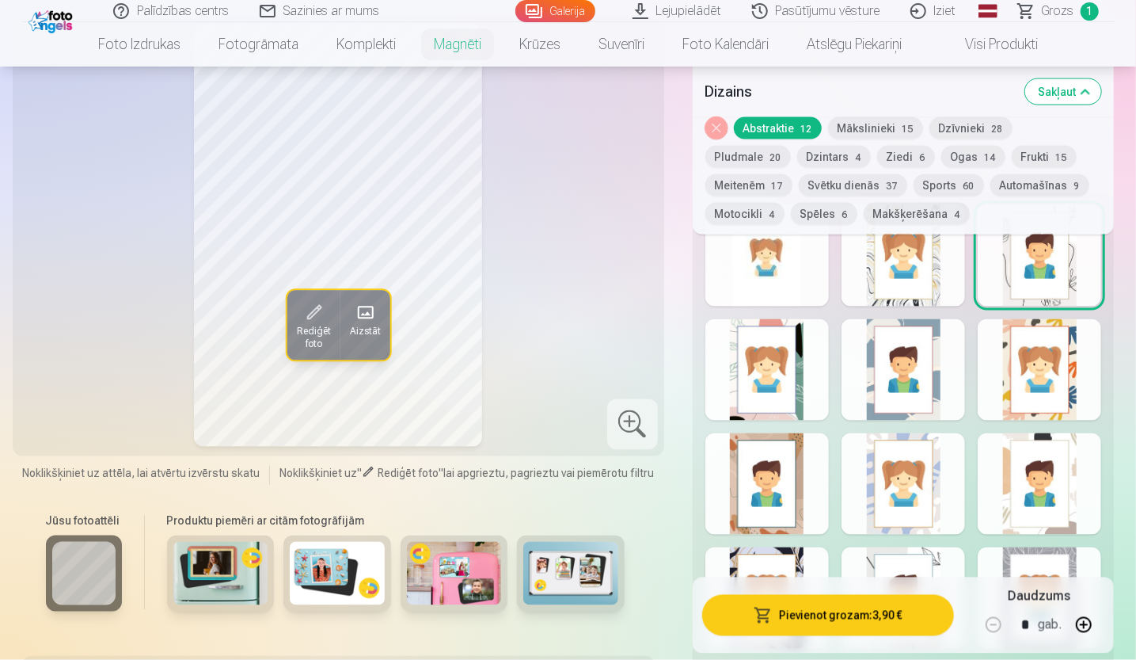
scroll to position [1504, 0]
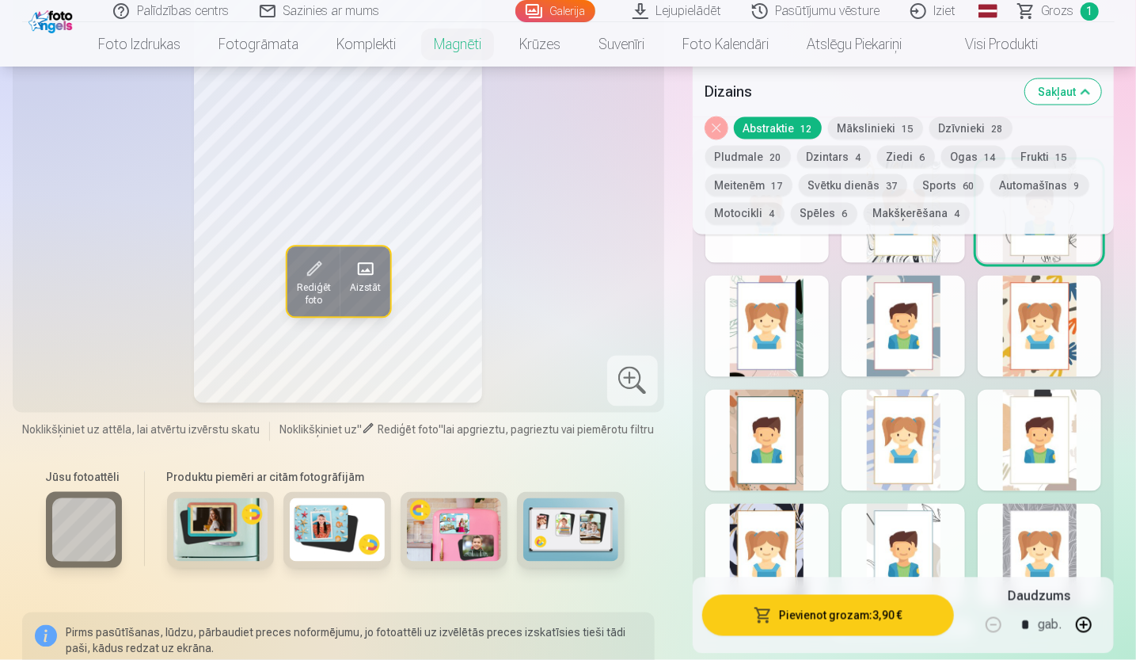
click at [1041, 357] on div at bounding box center [1040, 326] width 124 height 101
click at [1002, 451] on div at bounding box center [1040, 440] width 124 height 101
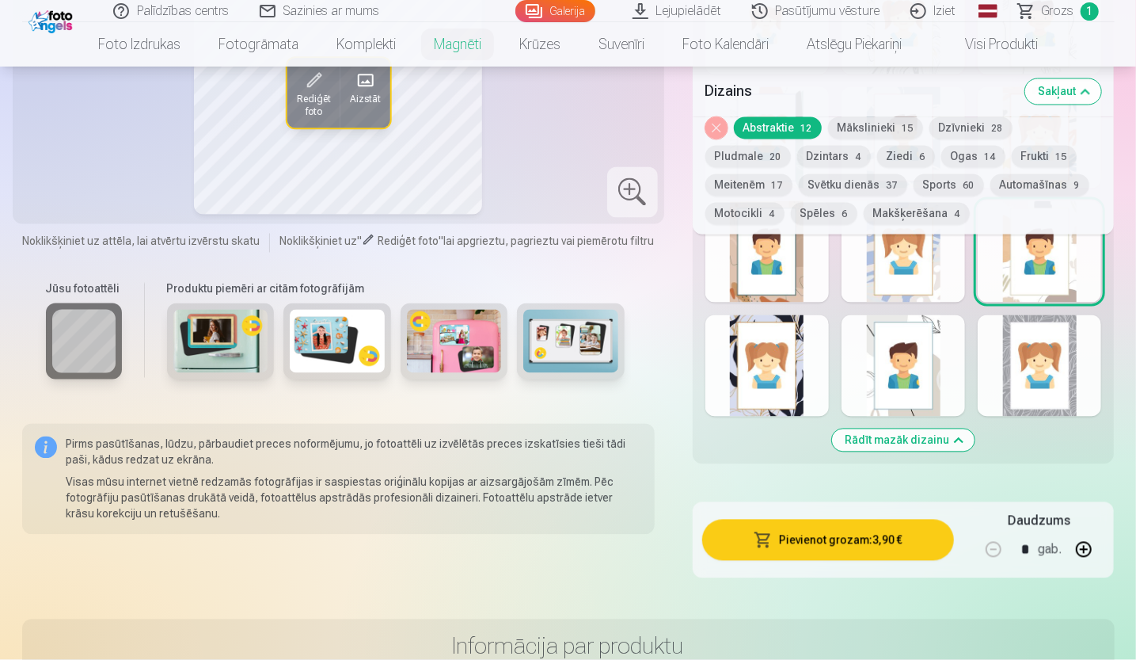
scroll to position [1742, 0]
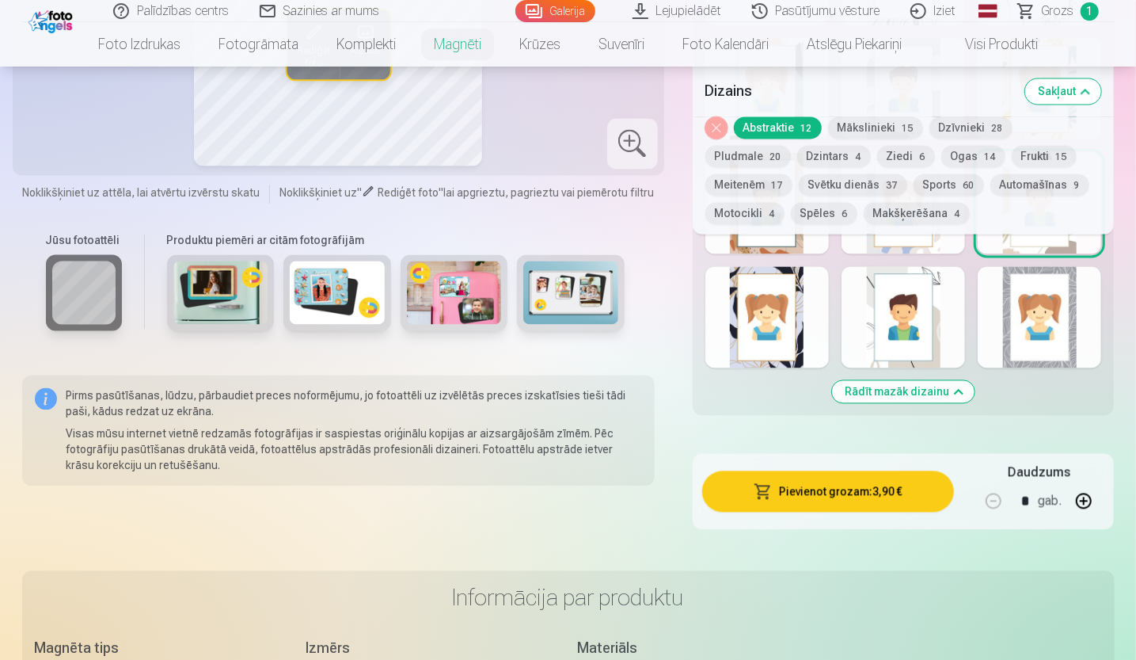
click at [797, 359] on div at bounding box center [767, 316] width 124 height 101
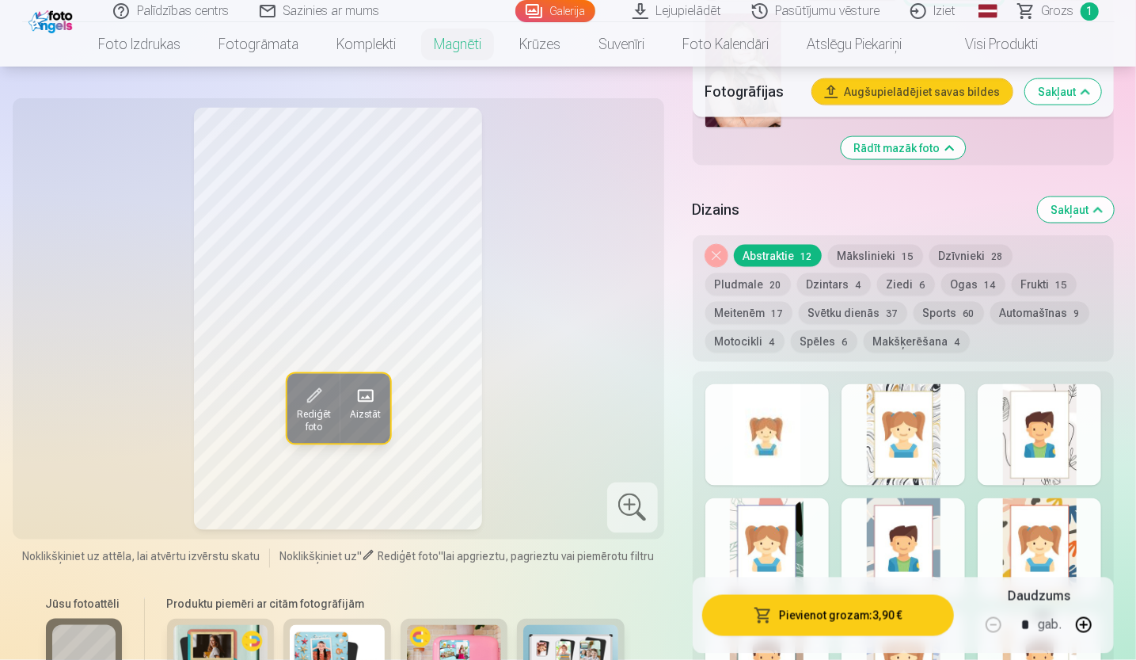
scroll to position [1267, 0]
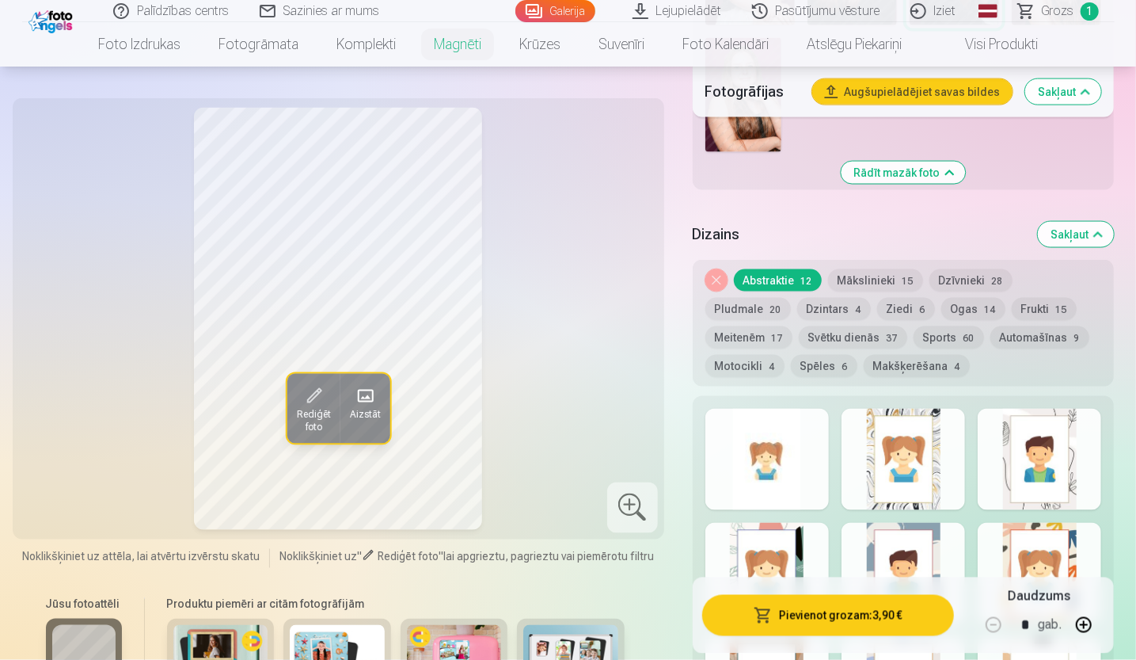
click at [1053, 419] on div at bounding box center [1040, 459] width 124 height 101
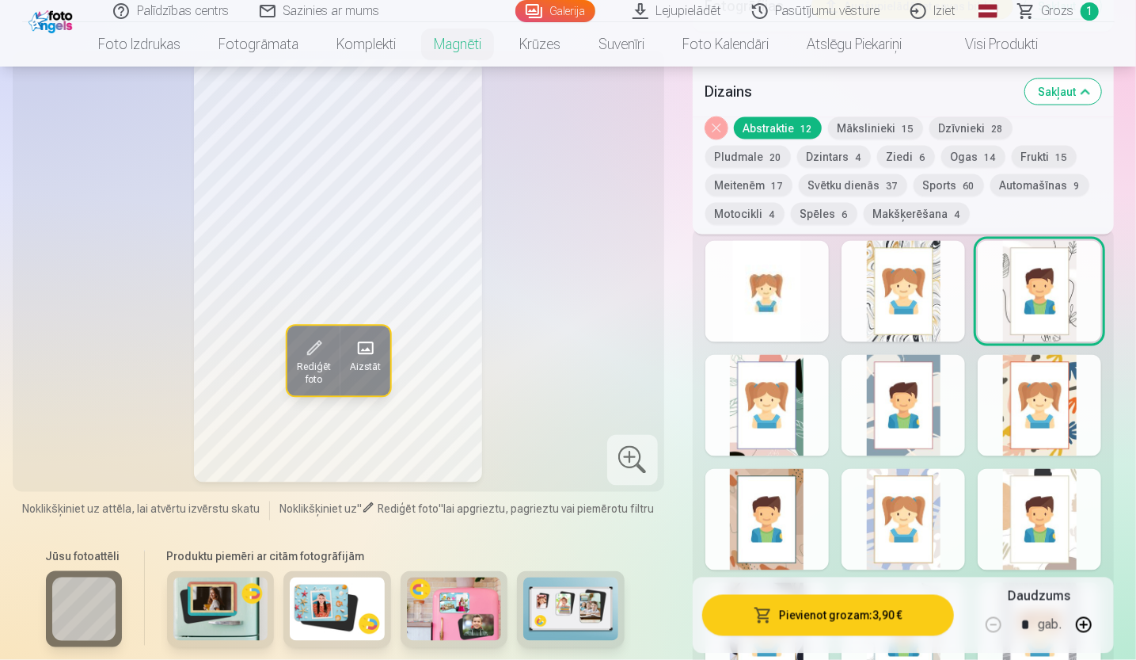
click at [897, 482] on div at bounding box center [904, 519] width 124 height 101
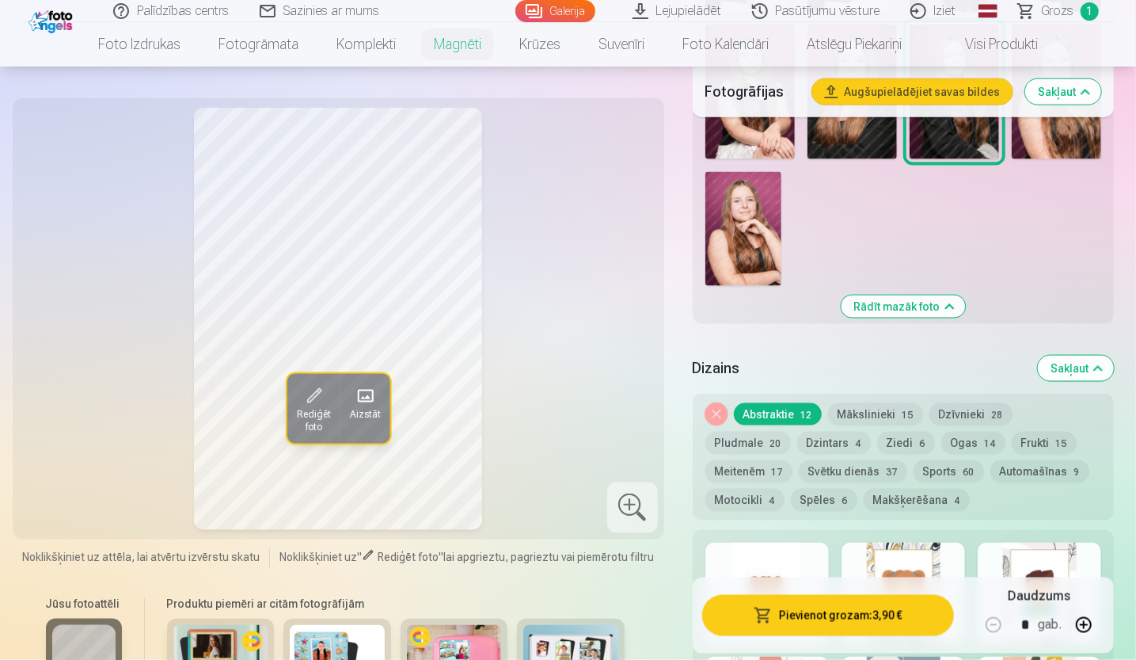
scroll to position [1108, 0]
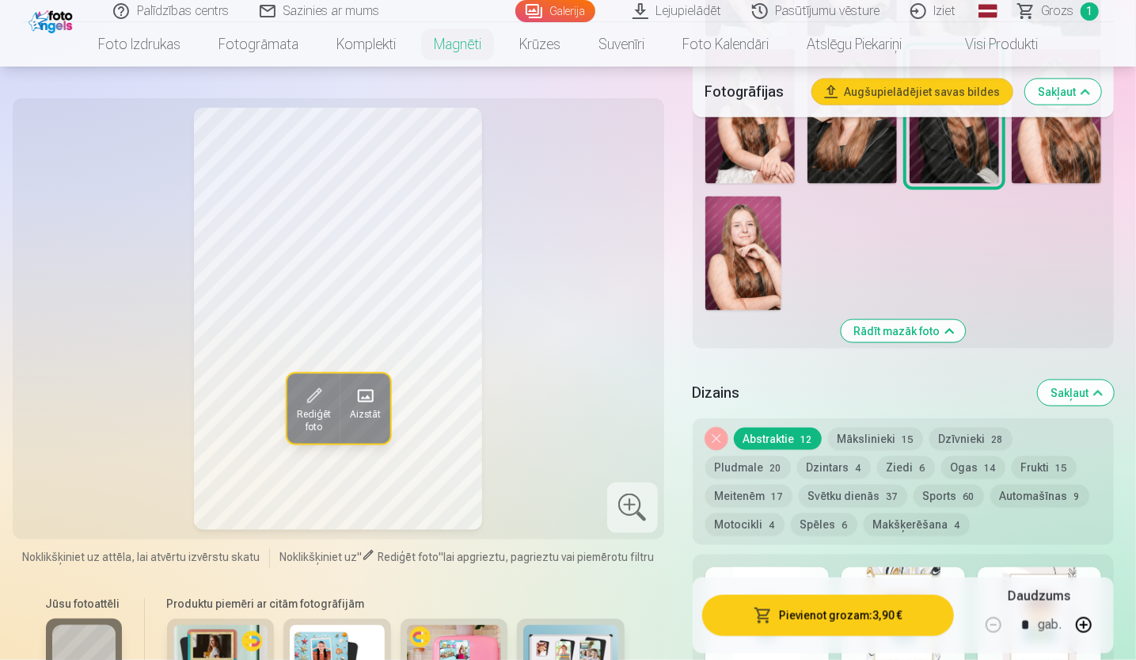
click at [888, 437] on button "Mākslinieki 15" at bounding box center [875, 439] width 95 height 22
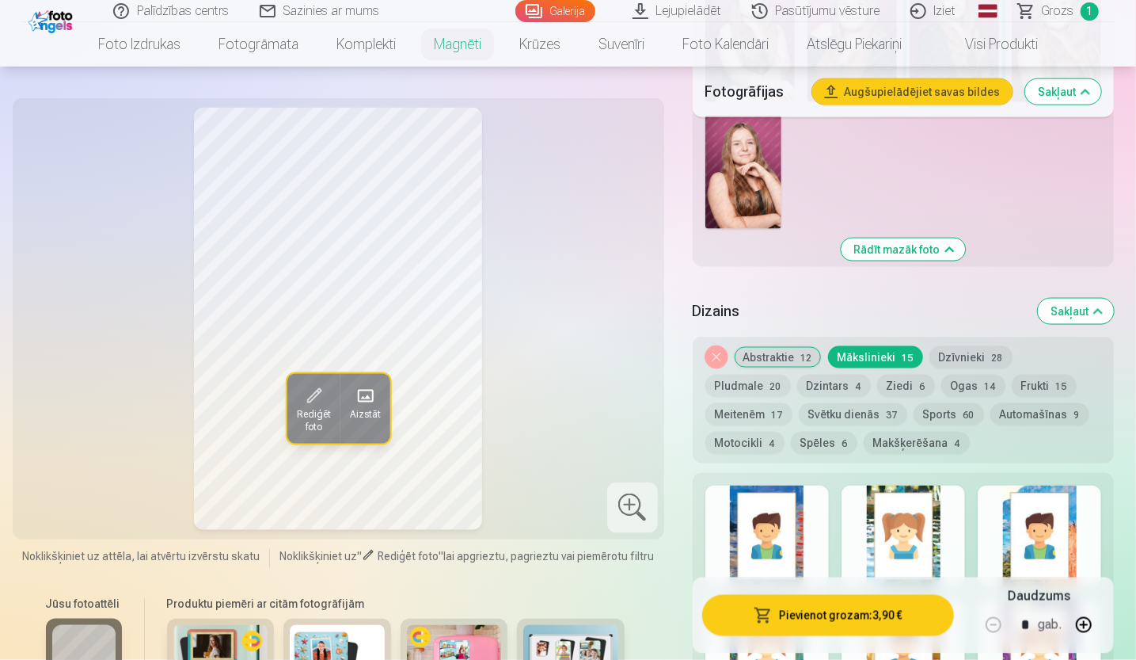
scroll to position [1346, 0]
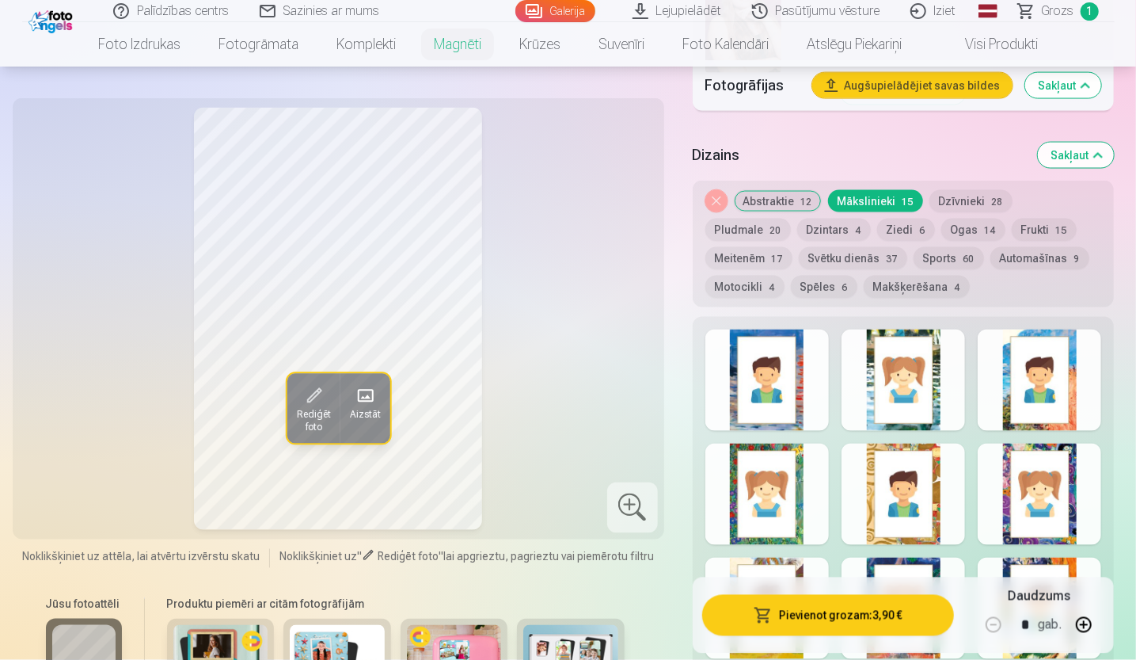
drag, startPoint x: 925, startPoint y: 367, endPoint x: 837, endPoint y: 387, distance: 90.3
click at [925, 370] on div at bounding box center [904, 379] width 124 height 101
click at [793, 390] on div at bounding box center [767, 379] width 124 height 101
click at [1019, 397] on div at bounding box center [1040, 379] width 124 height 101
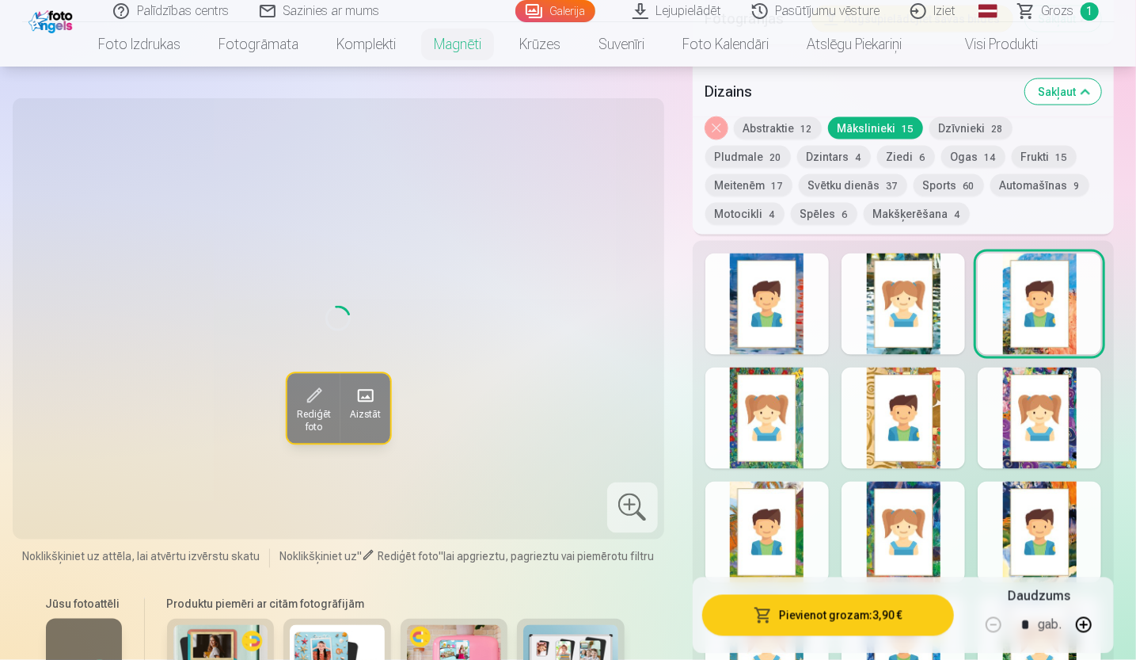
scroll to position [1504, 0]
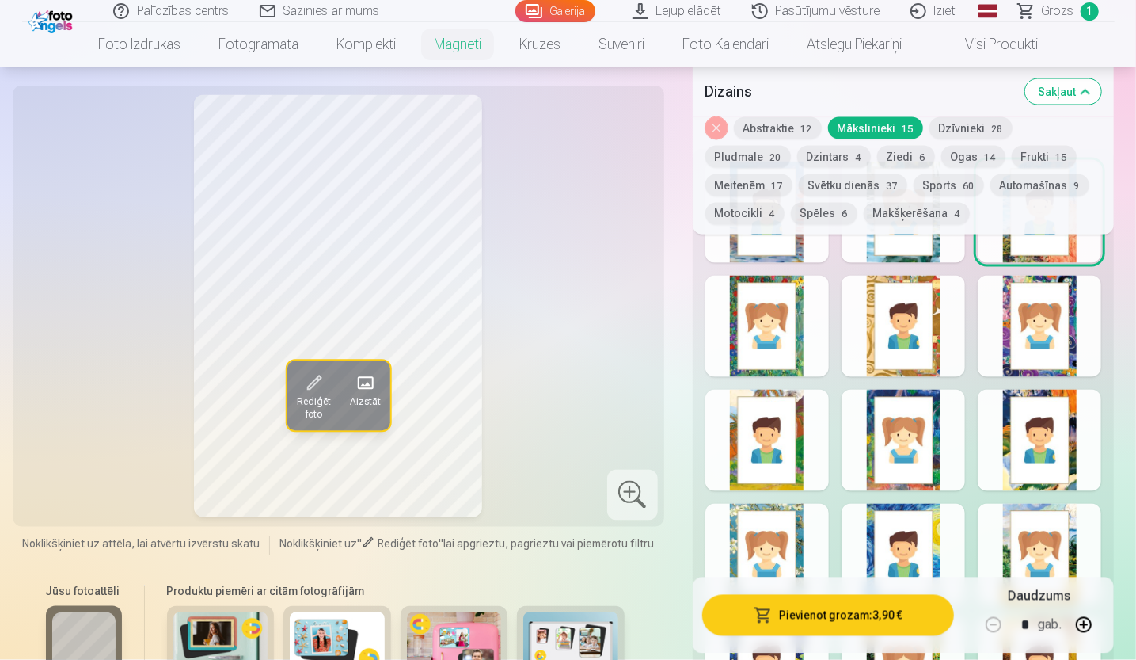
drag, startPoint x: 1049, startPoint y: 333, endPoint x: 1034, endPoint y: 340, distance: 16.3
click at [1040, 339] on div at bounding box center [1040, 326] width 124 height 101
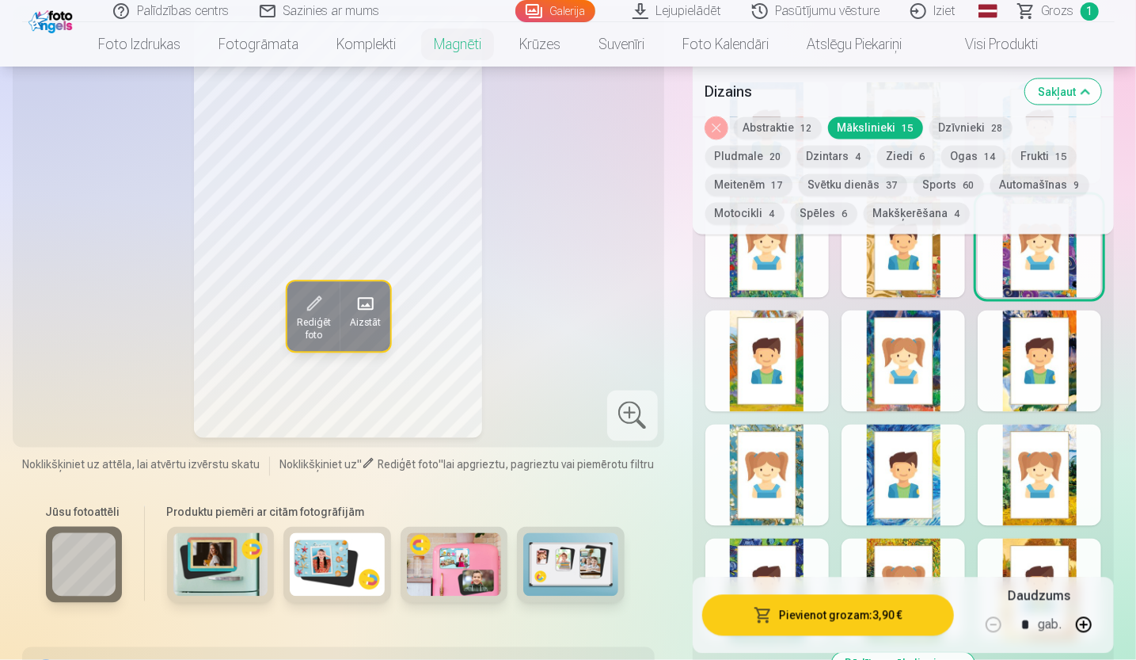
scroll to position [1663, 0]
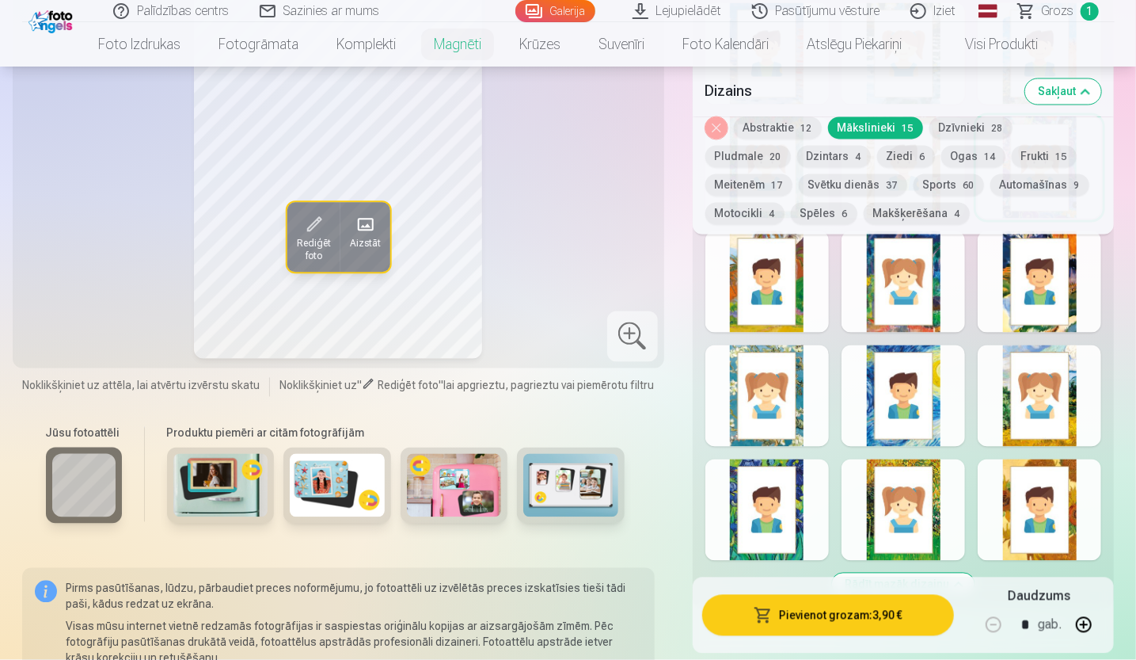
click at [836, 412] on div "Rādīt mazāk dizainu" at bounding box center [904, 299] width 422 height 618
click at [813, 416] on div at bounding box center [767, 395] width 124 height 101
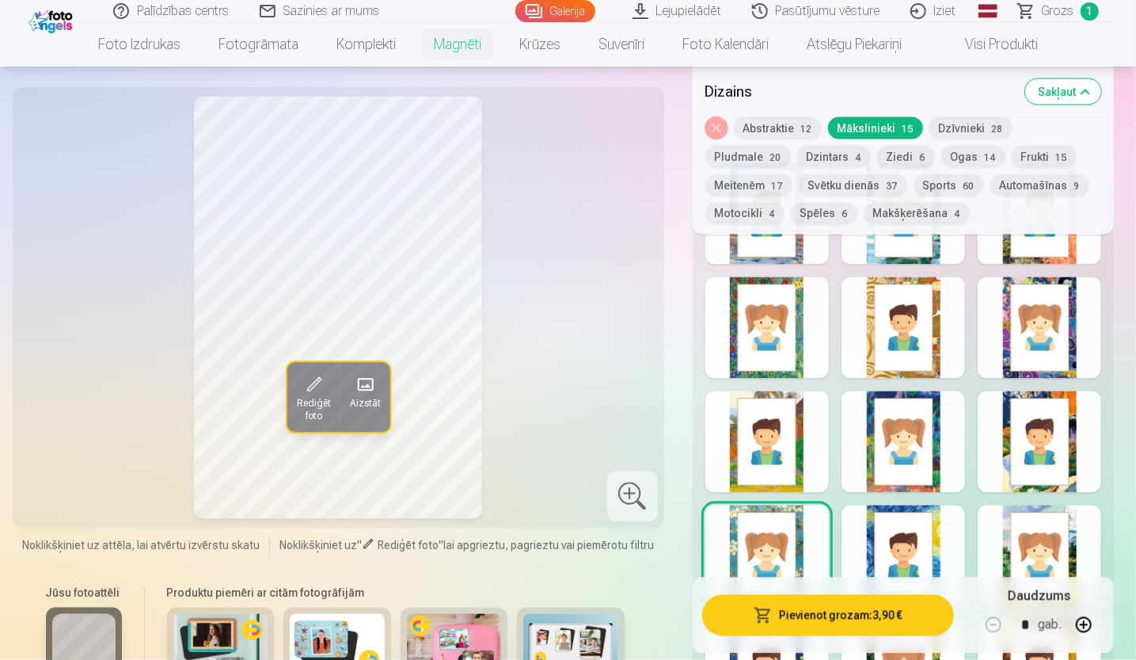
scroll to position [1425, 0]
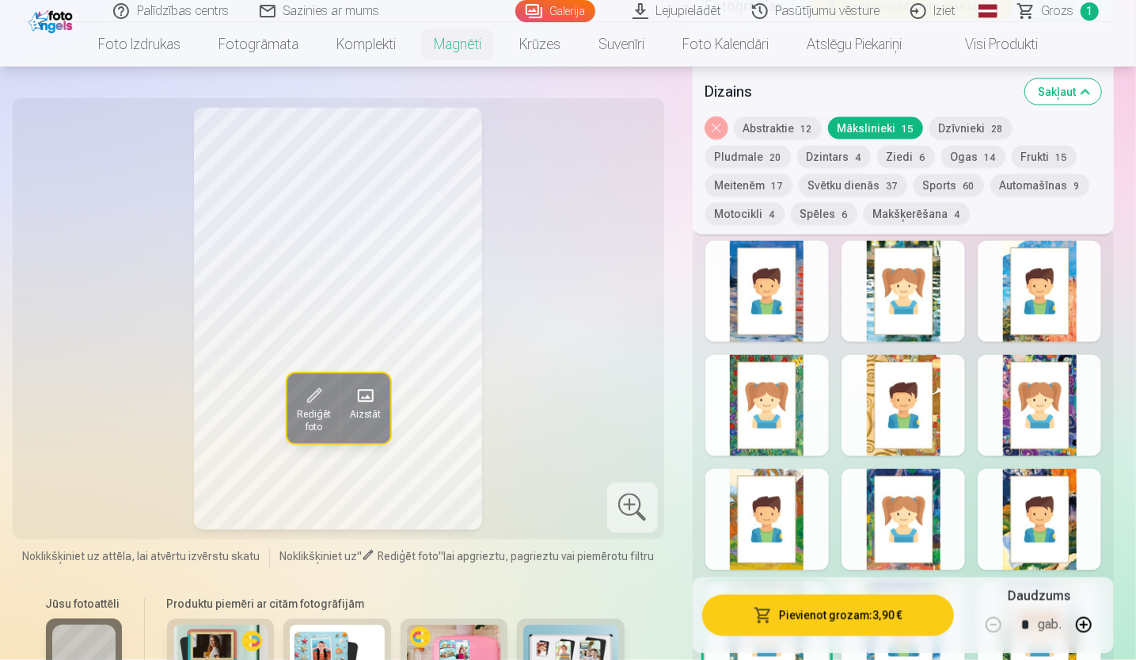
click at [999, 370] on div at bounding box center [1040, 405] width 124 height 101
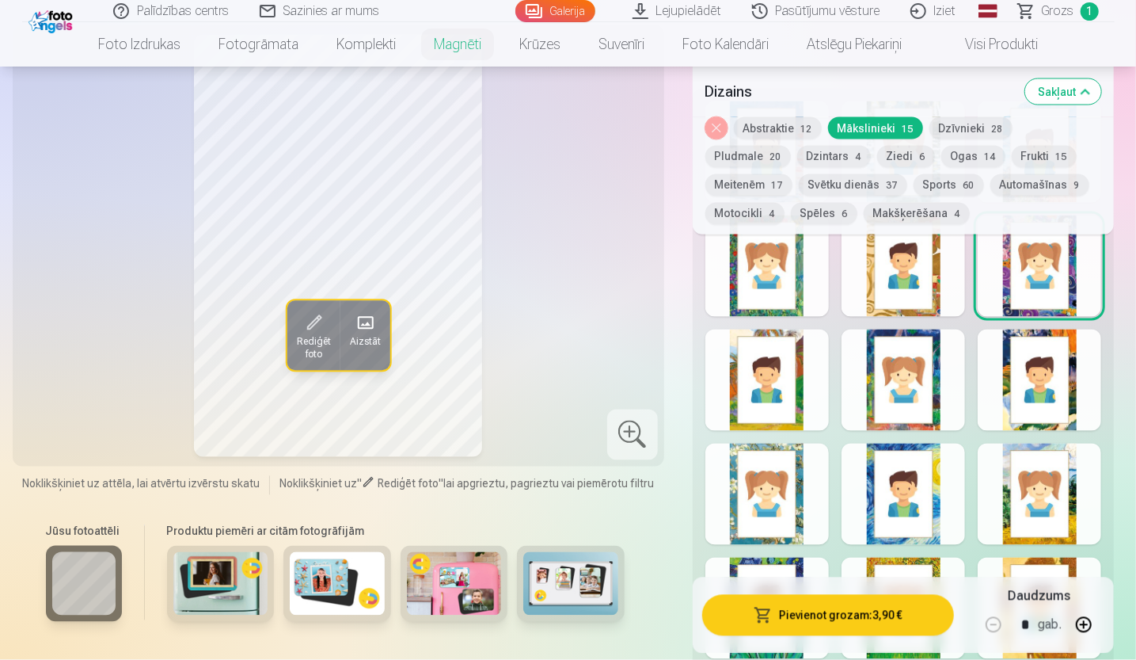
scroll to position [1584, 0]
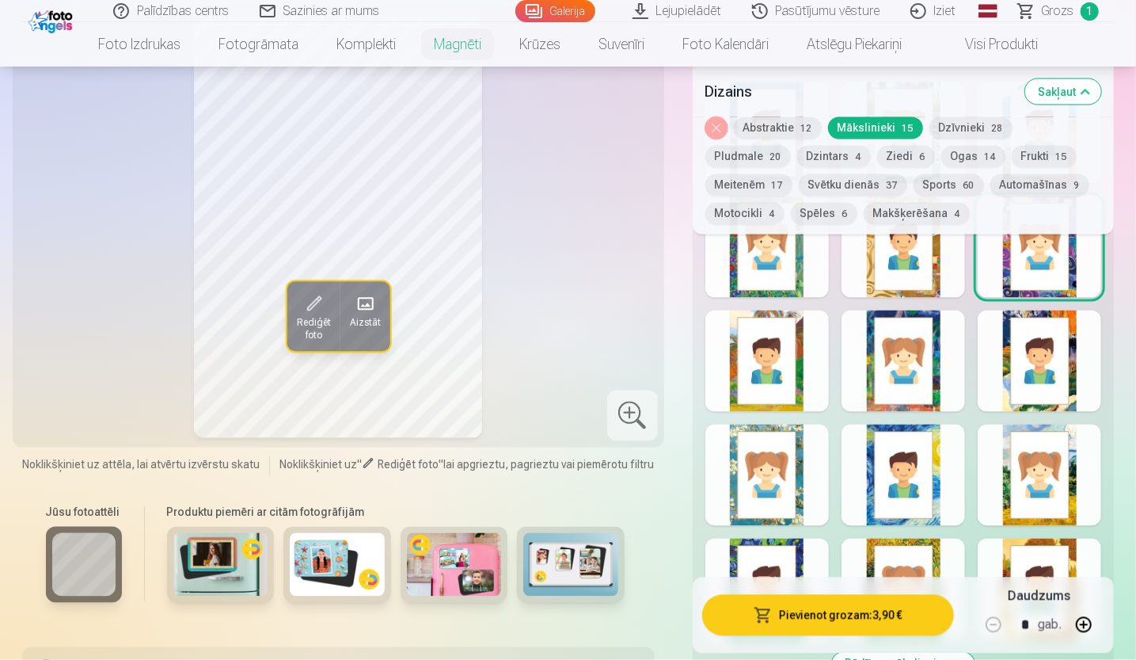
click at [788, 498] on div at bounding box center [767, 474] width 124 height 101
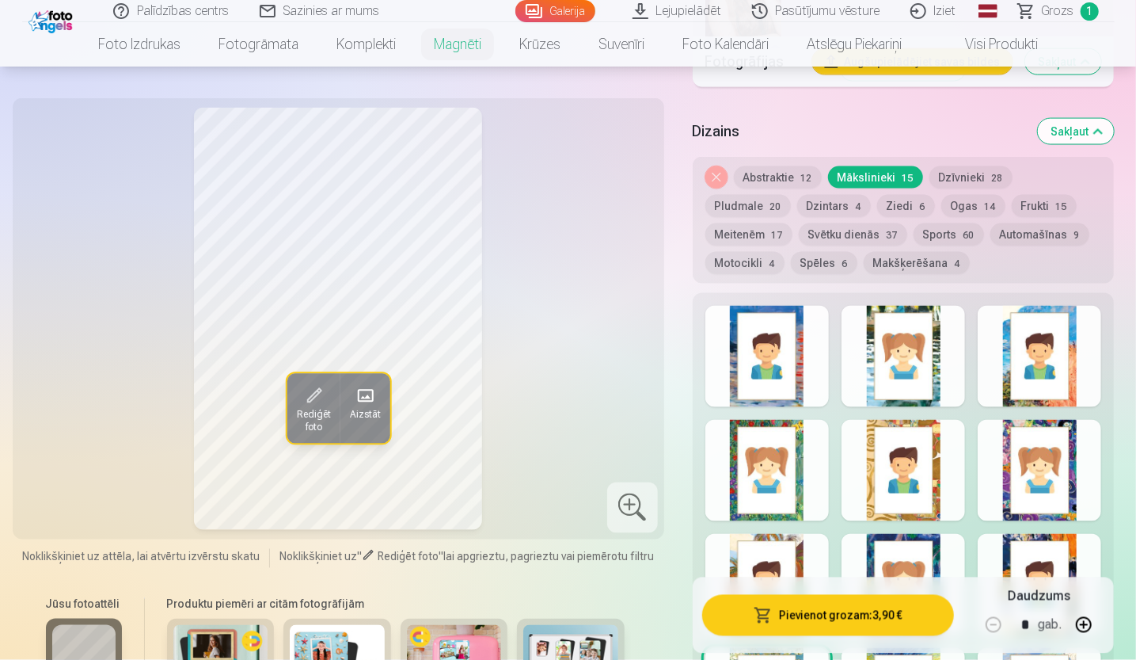
scroll to position [1346, 0]
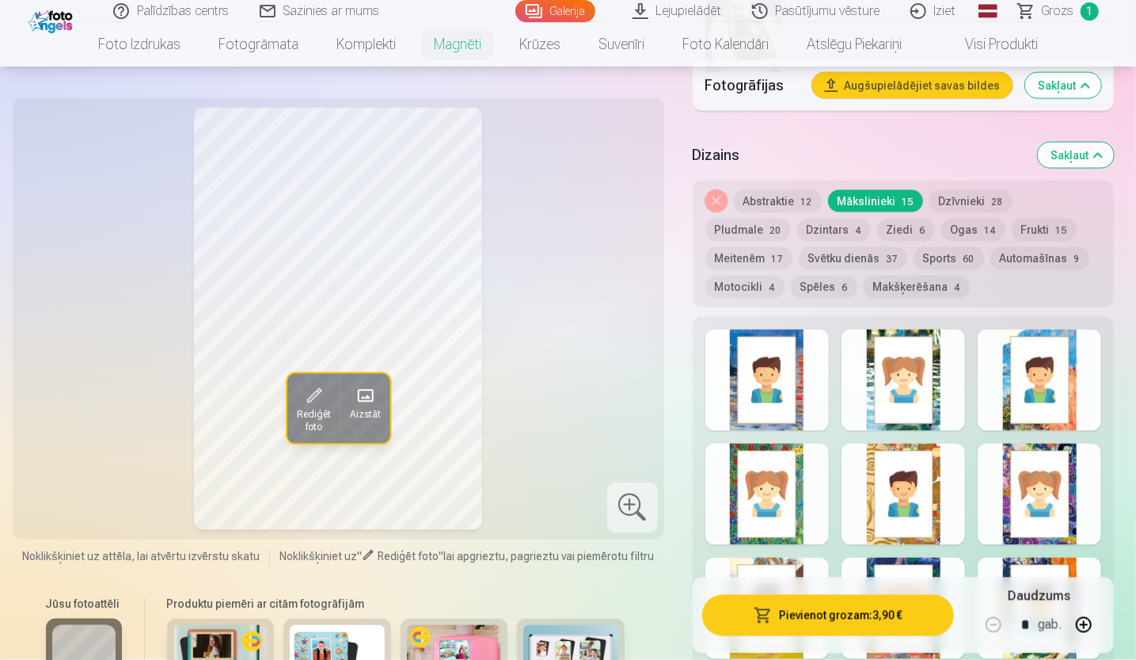
drag, startPoint x: 841, startPoint y: 473, endPoint x: 888, endPoint y: 401, distance: 85.6
drag, startPoint x: 888, startPoint y: 401, endPoint x: 508, endPoint y: 344, distance: 385.2
click at [508, 346] on div "Rediģēt foto Aizstāt" at bounding box center [338, 319] width 633 height 422
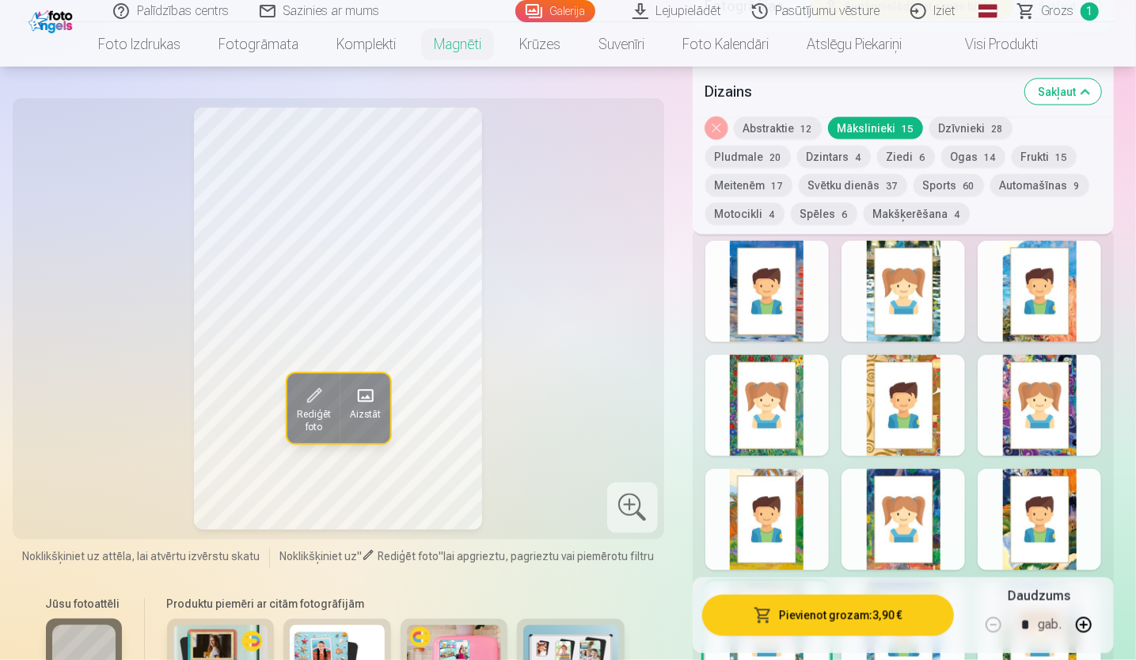
scroll to position [1504, 0]
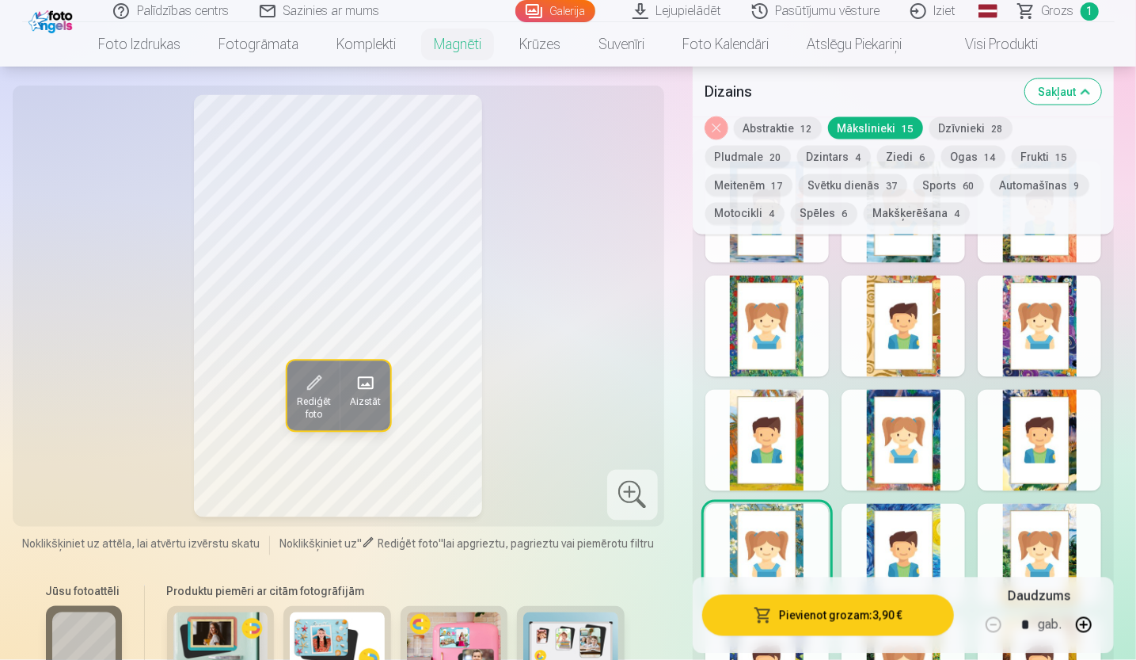
click at [1007, 324] on div at bounding box center [1040, 326] width 124 height 101
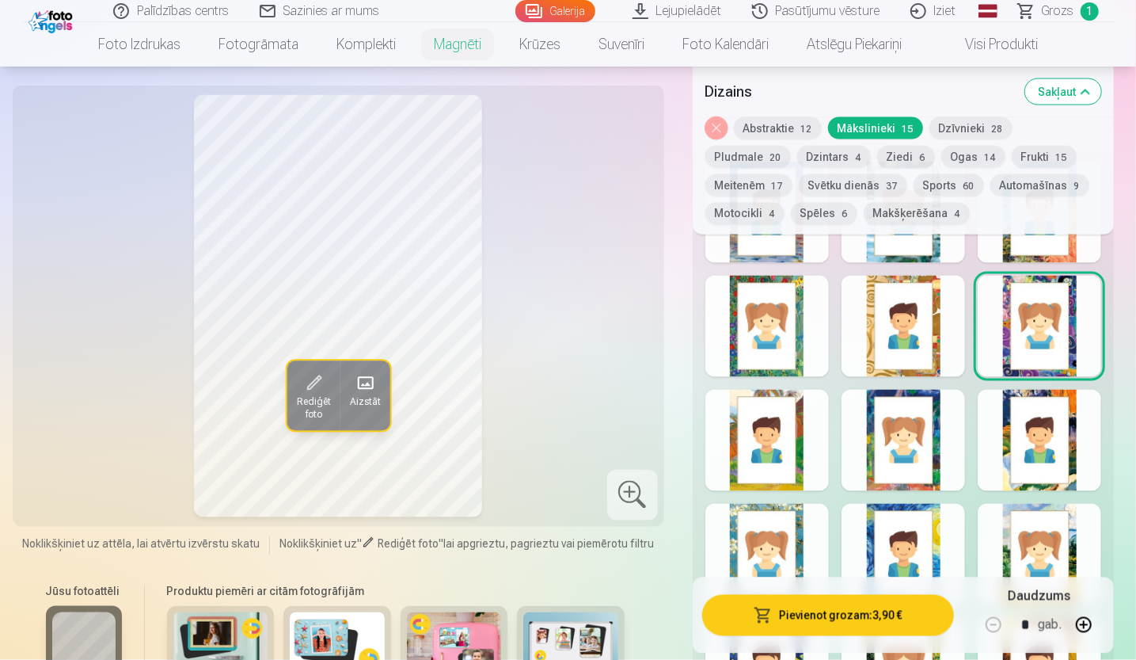
click at [920, 433] on div at bounding box center [904, 440] width 124 height 101
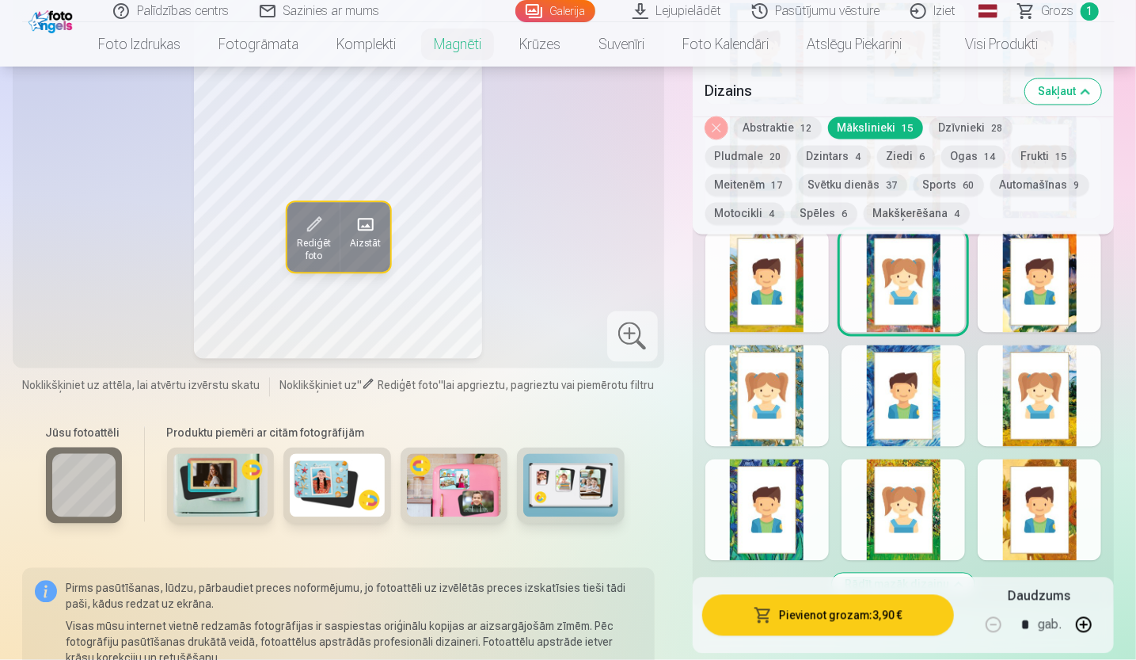
click at [788, 427] on div at bounding box center [767, 395] width 124 height 101
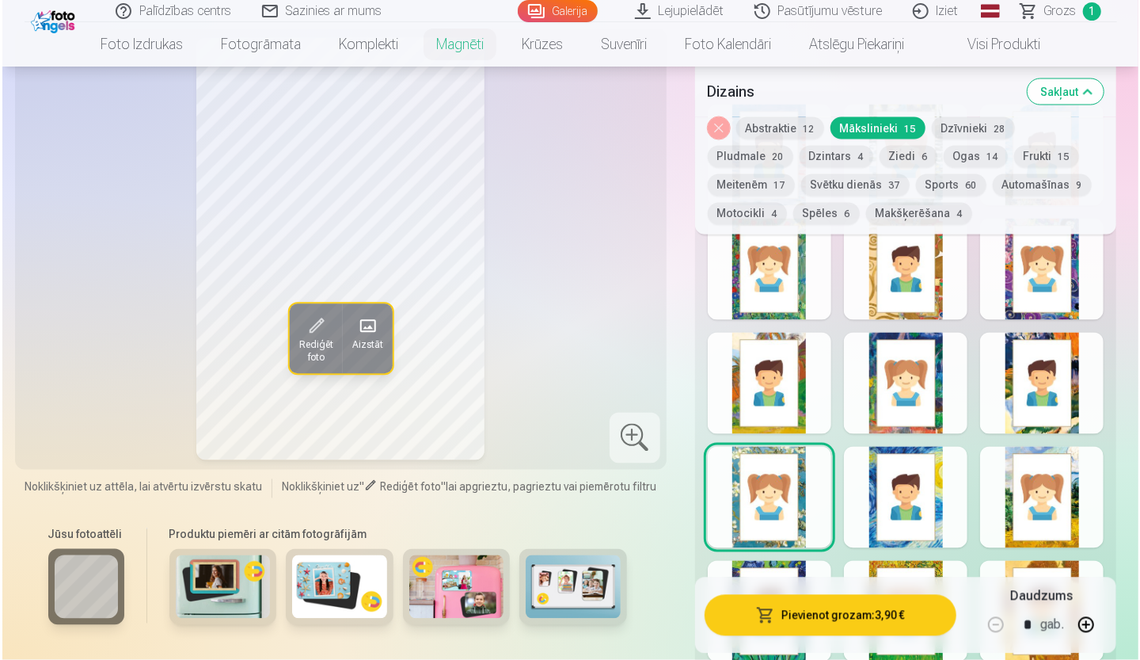
scroll to position [1425, 0]
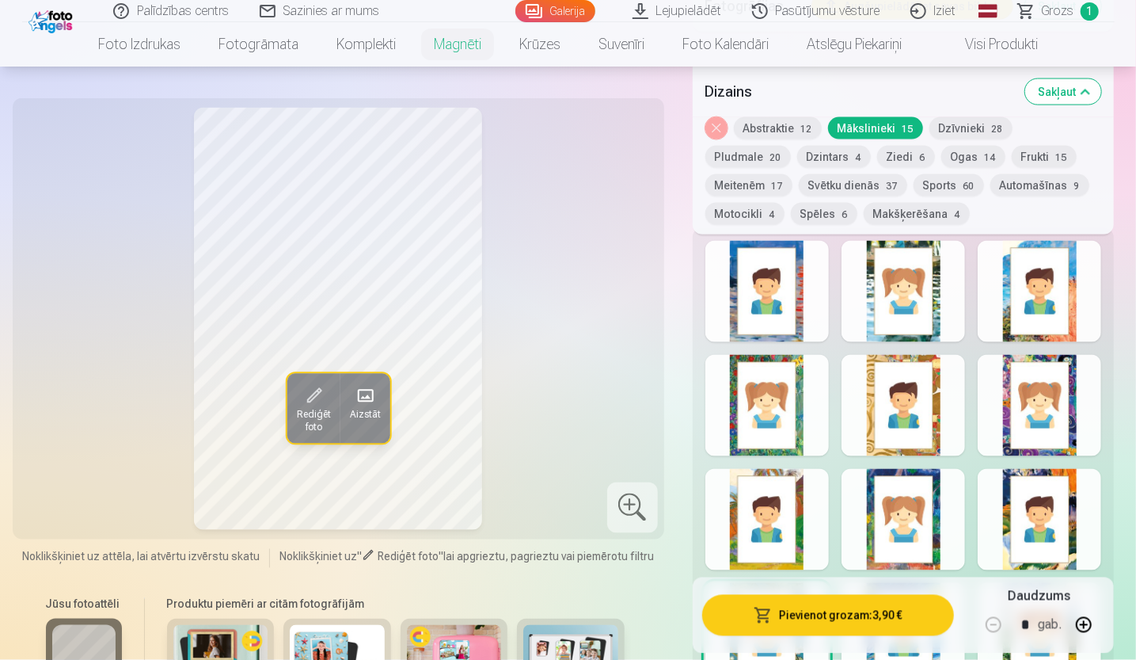
click at [1085, 625] on button "button" at bounding box center [1084, 625] width 38 height 38
click at [1086, 626] on button "button" at bounding box center [1084, 625] width 38 height 38
type input "*"
click at [886, 618] on button "Pievienot grozam : 11,70 €" at bounding box center [828, 615] width 253 height 41
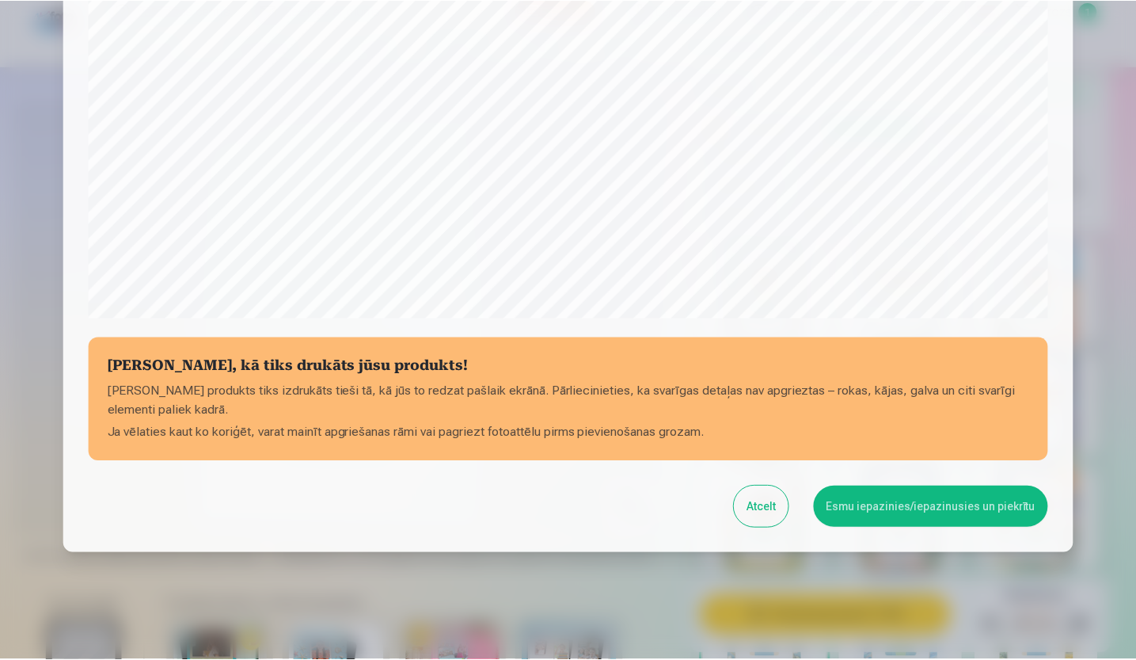
scroll to position [480, 0]
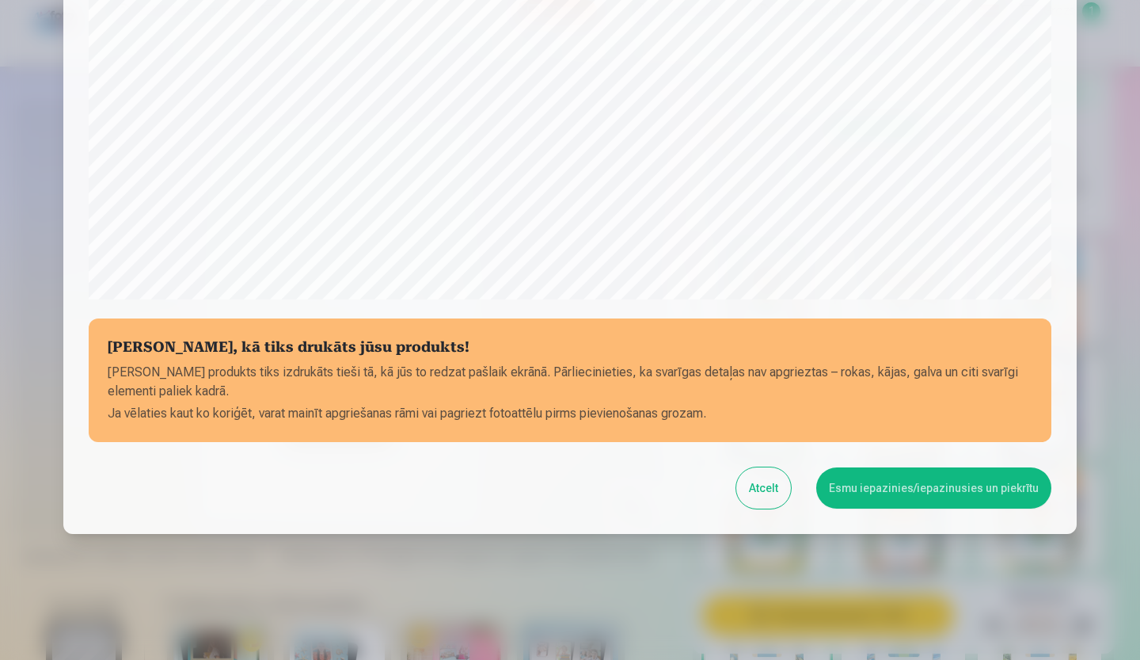
click at [895, 490] on button "Esmu iepazinies/iepazinusies un piekrītu" at bounding box center [933, 487] width 235 height 41
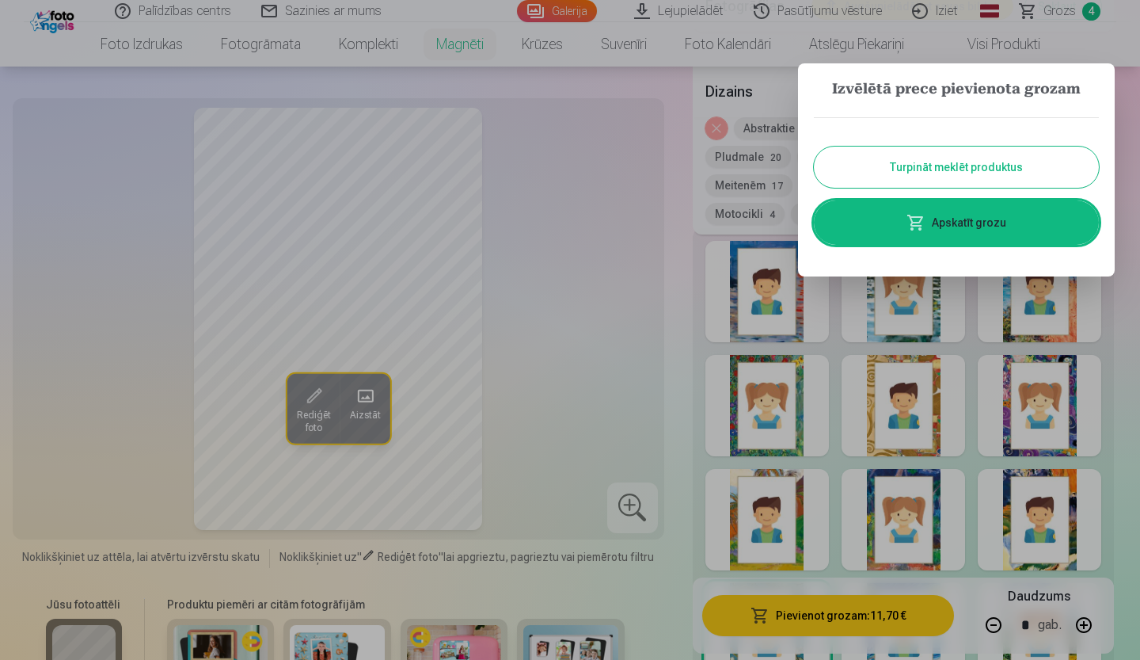
click at [945, 169] on button "Turpināt meklēt produktus" at bounding box center [956, 166] width 285 height 41
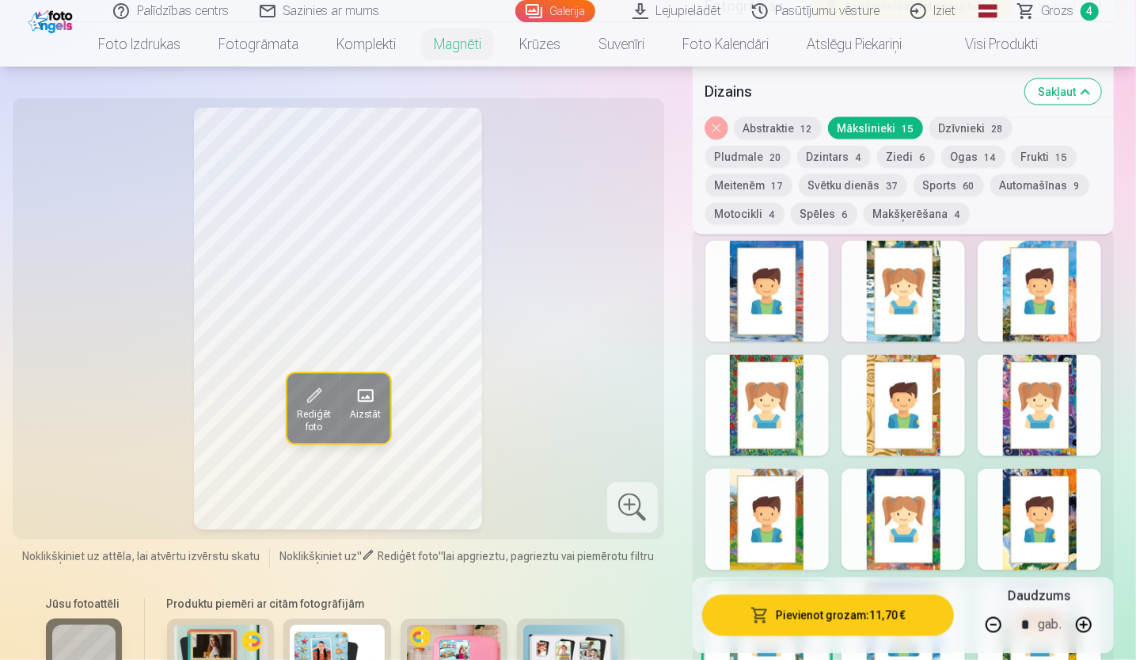
click at [565, 10] on link "Galerija" at bounding box center [555, 11] width 80 height 22
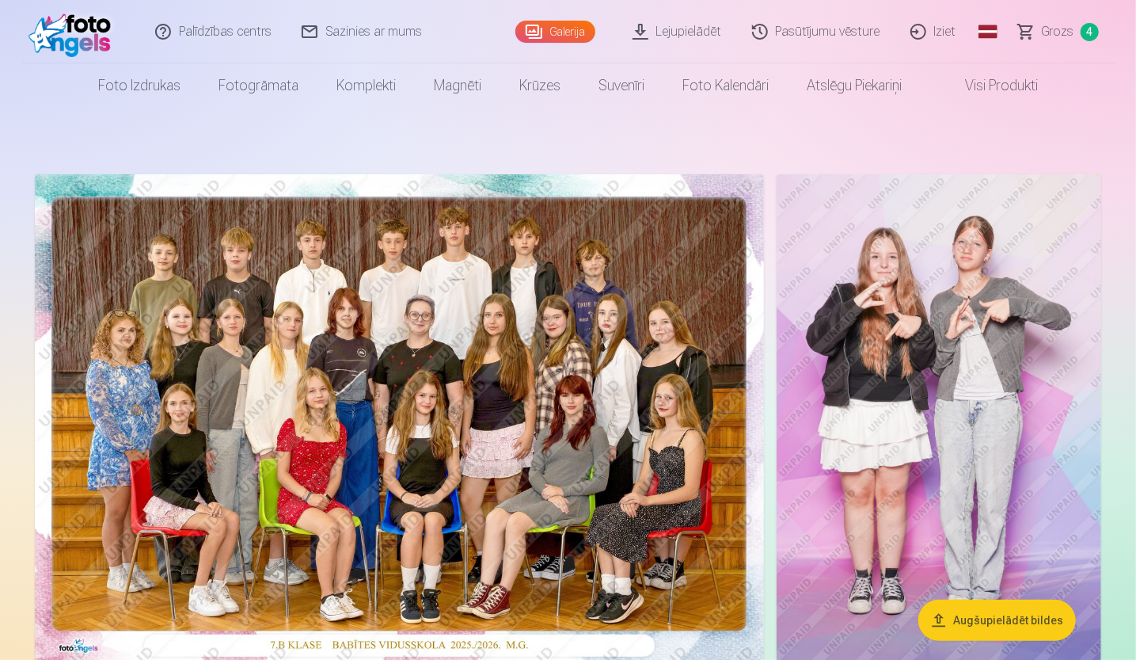
click at [851, 319] on img at bounding box center [939, 417] width 325 height 487
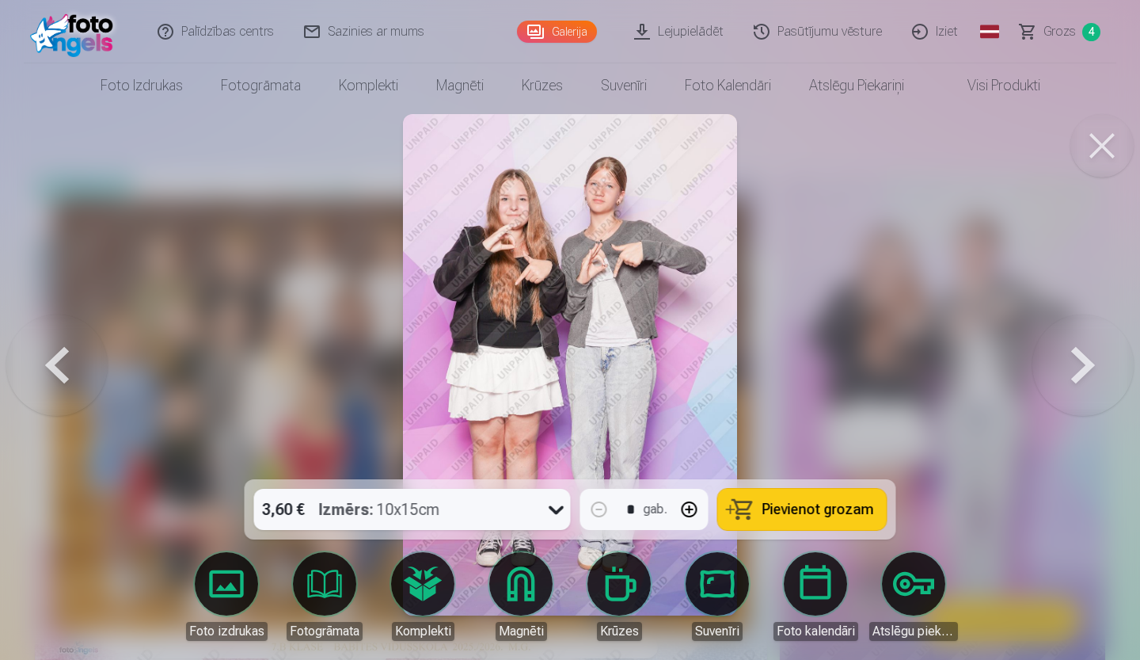
click at [1101, 121] on button at bounding box center [1101, 145] width 63 height 63
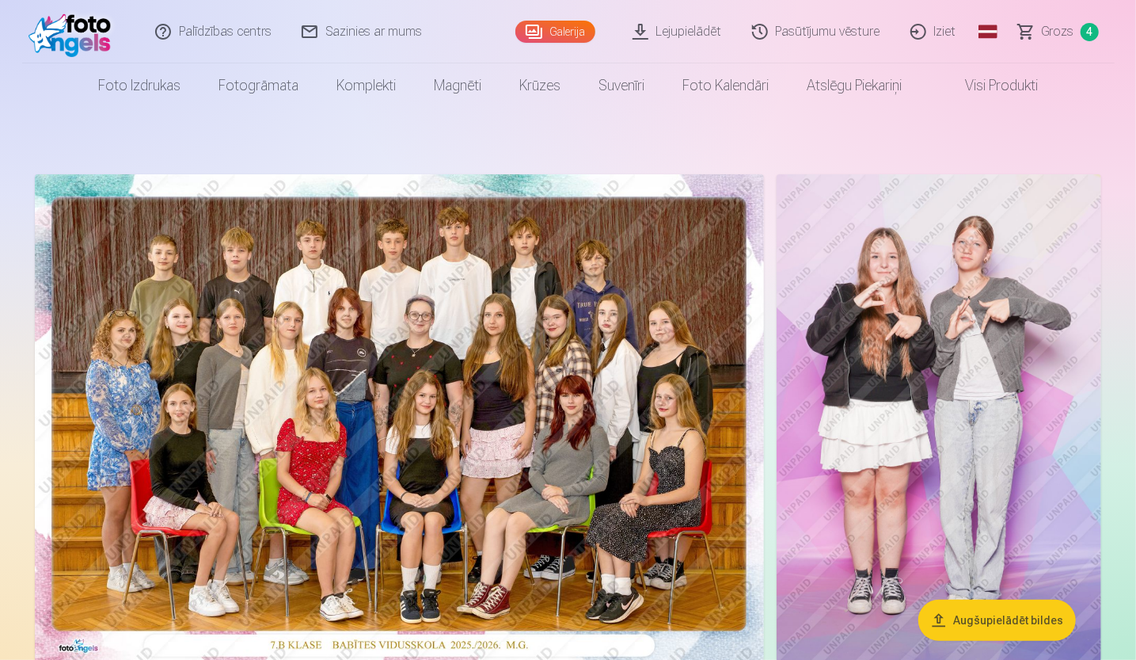
click at [1064, 29] on span "Grozs" at bounding box center [1058, 31] width 32 height 19
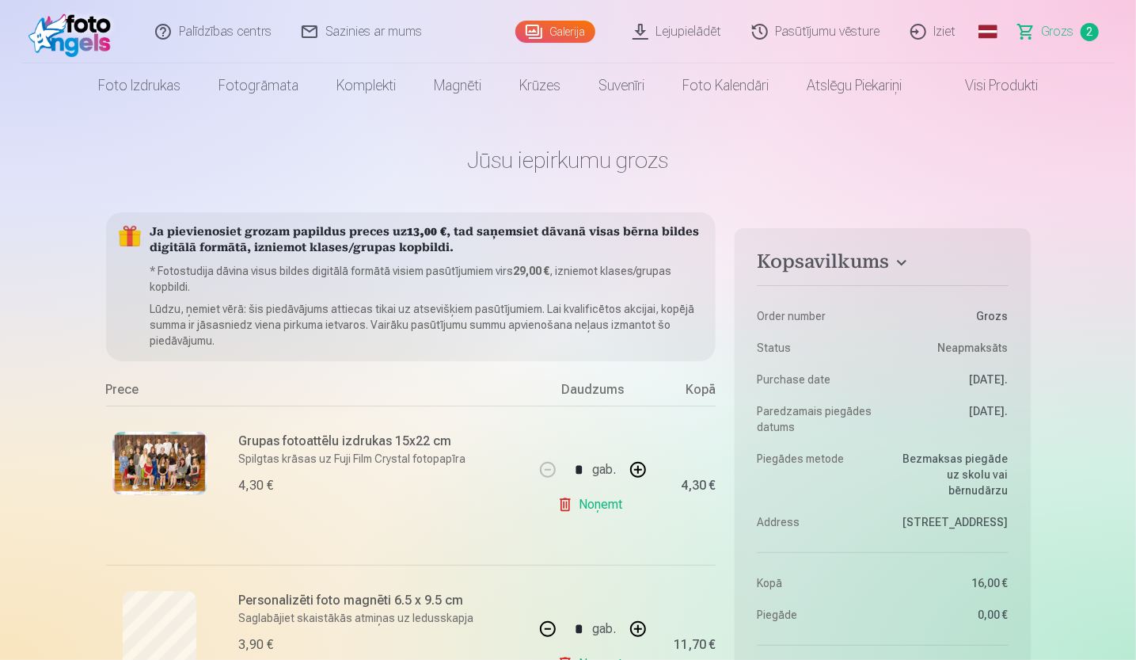
click at [559, 32] on link "Galerija" at bounding box center [555, 32] width 80 height 22
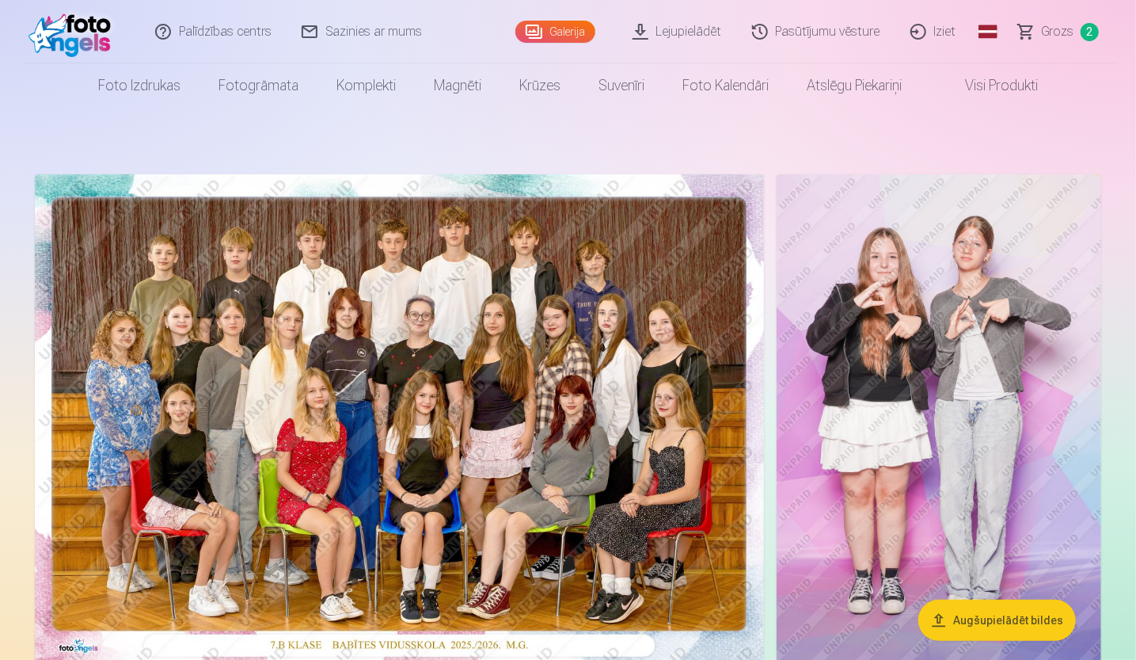
click at [967, 349] on img at bounding box center [939, 417] width 325 height 487
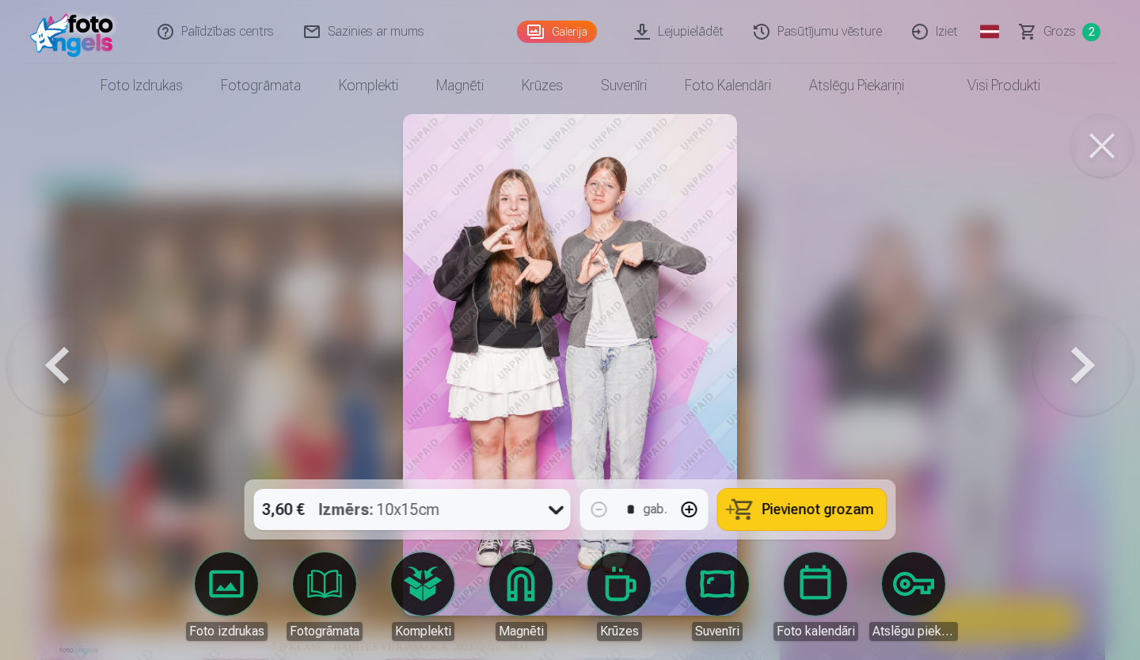
click at [811, 516] on span "Pievienot grozam" at bounding box center [818, 509] width 112 height 14
click at [1073, 31] on span "Grozs" at bounding box center [1060, 31] width 32 height 19
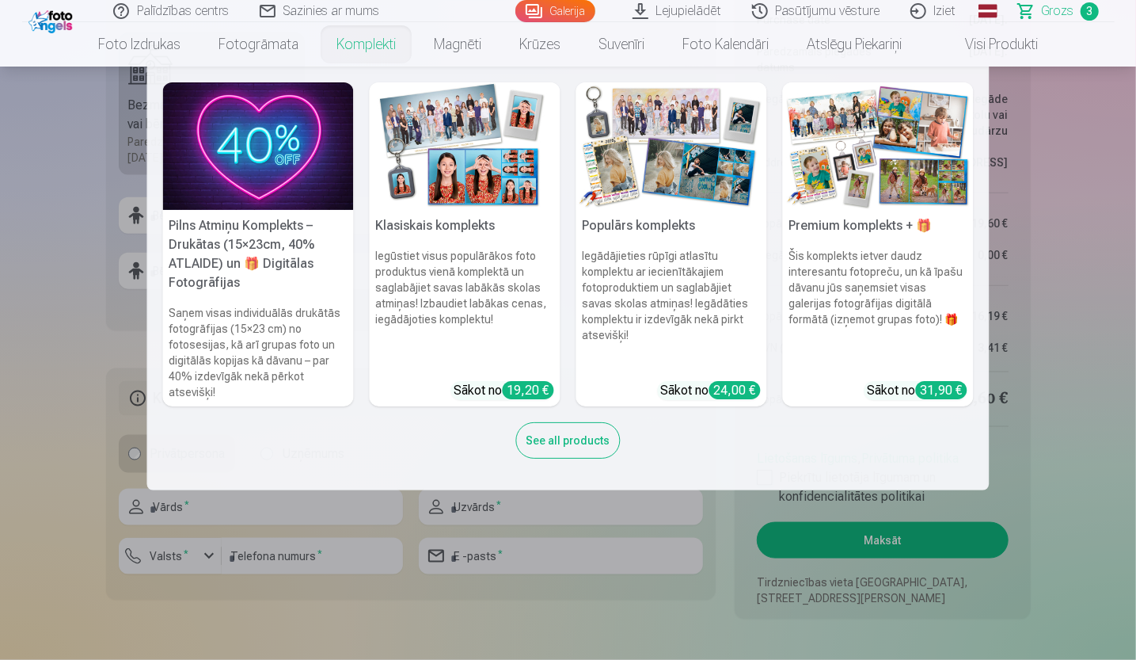
scroll to position [871, 0]
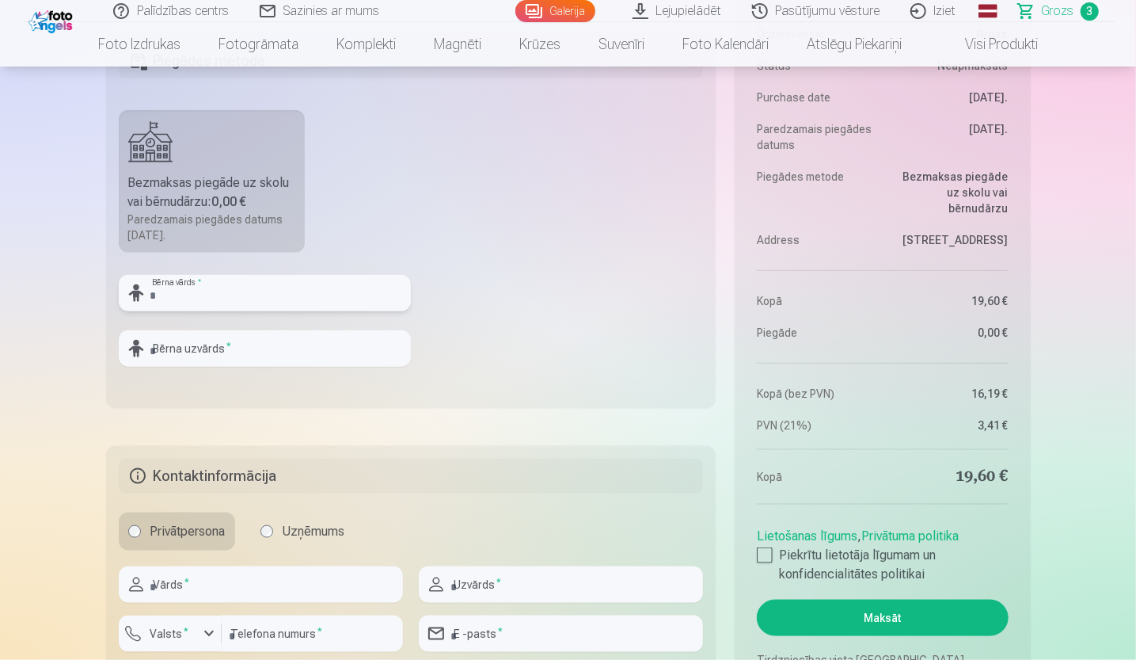
click at [234, 292] on input "text" at bounding box center [265, 293] width 292 height 36
type input "*"
type input "******"
click at [228, 346] on input "text" at bounding box center [265, 348] width 292 height 36
type input "*"
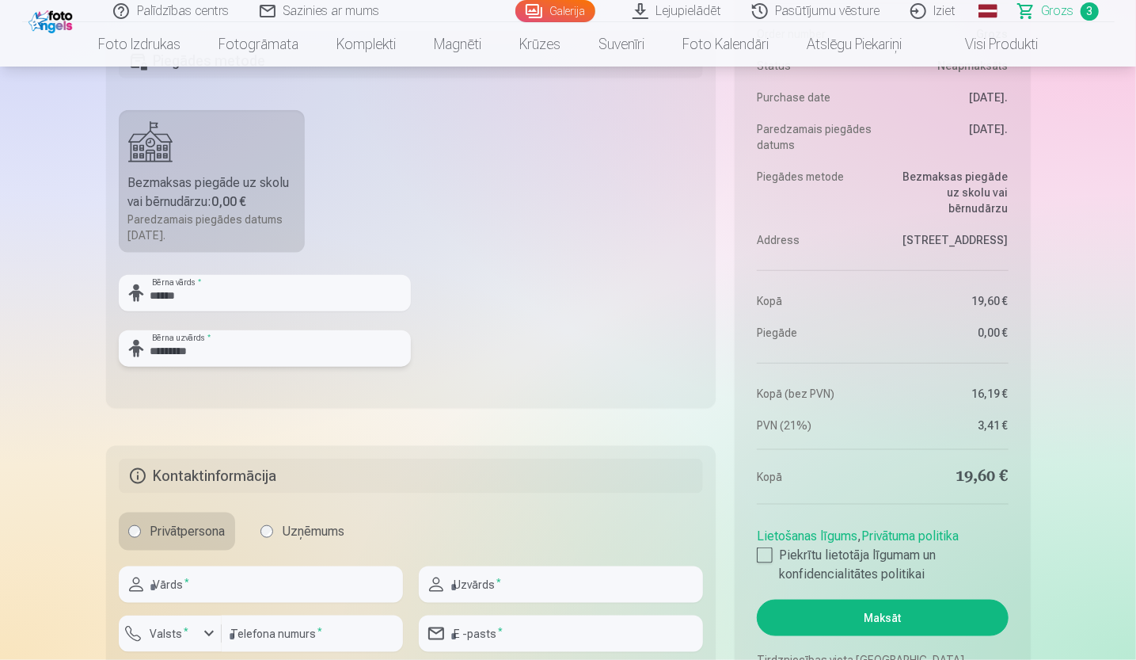
type input "*********"
click at [202, 587] on input "text" at bounding box center [261, 584] width 284 height 36
type input "*****"
drag, startPoint x: 525, startPoint y: 585, endPoint x: 534, endPoint y: 584, distance: 9.6
click at [525, 585] on input "text" at bounding box center [561, 584] width 284 height 36
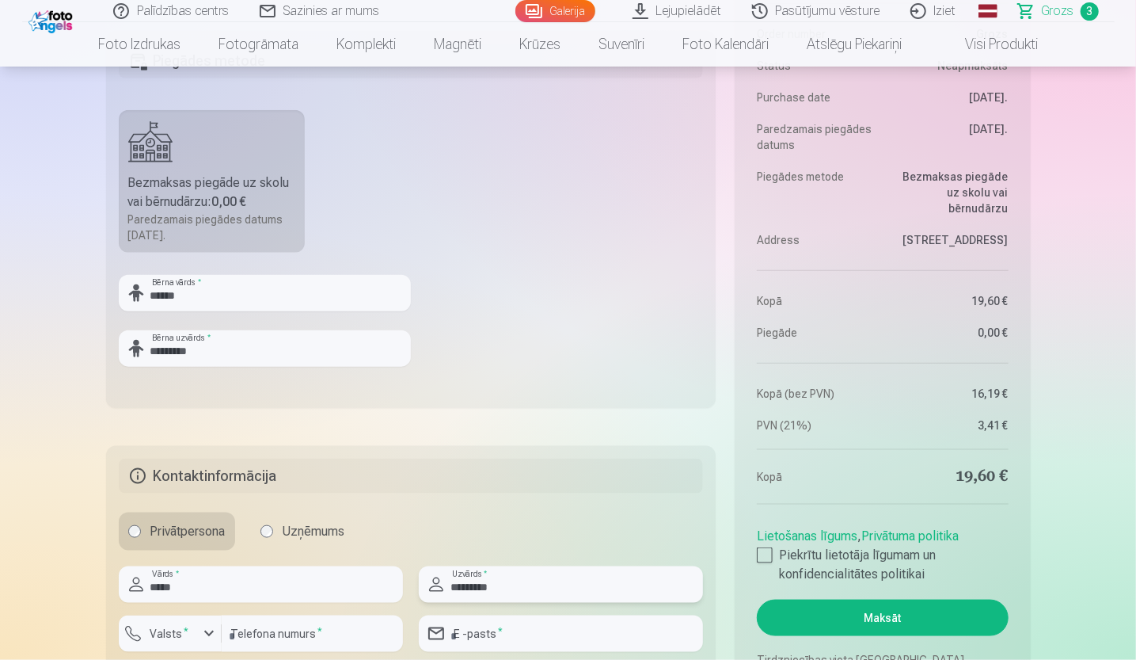
type input "*********"
click at [209, 642] on button "Valsts *" at bounding box center [170, 633] width 103 height 36
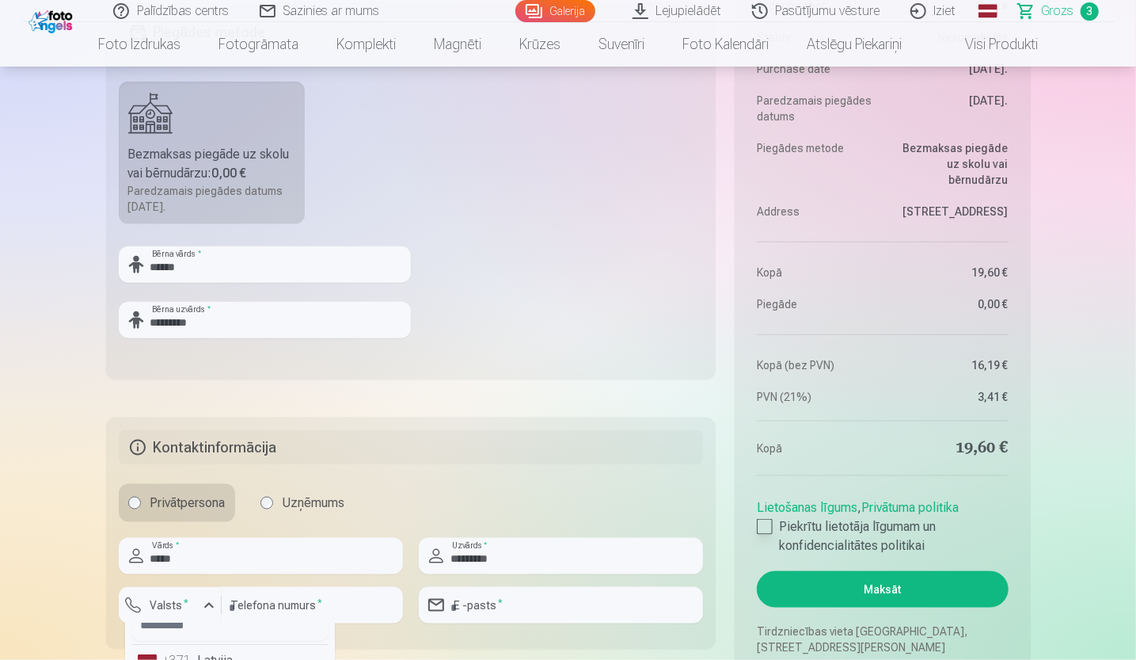
scroll to position [79, 0]
drag, startPoint x: 1135, startPoint y: 121, endPoint x: 1139, endPoint y: 135, distance: 14.3
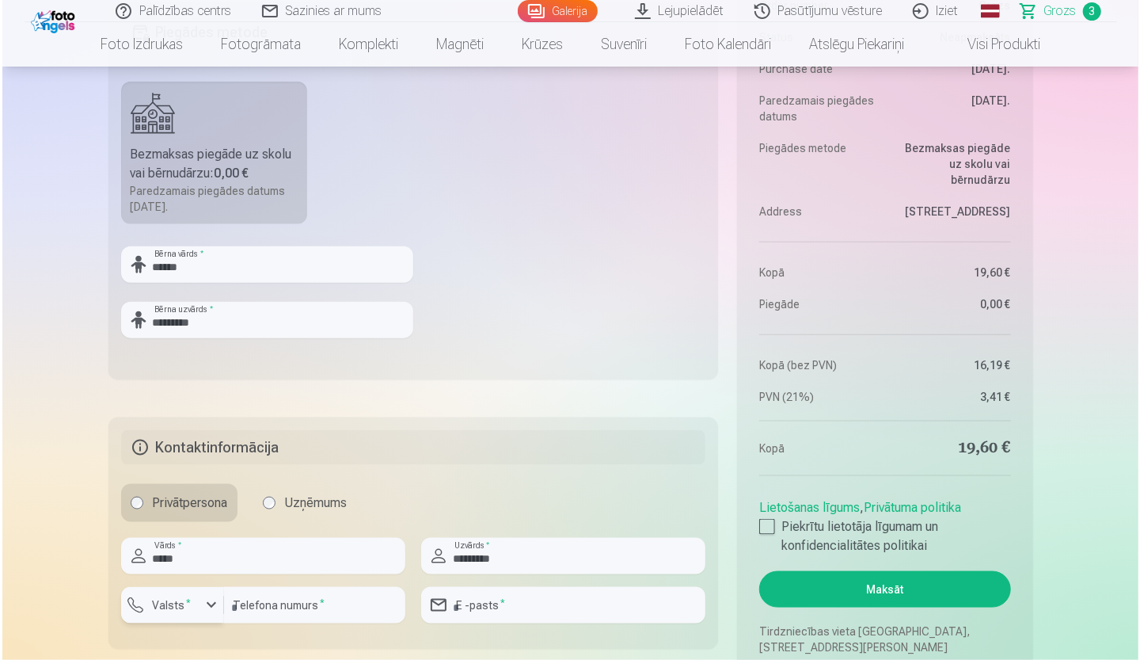
scroll to position [1219, 0]
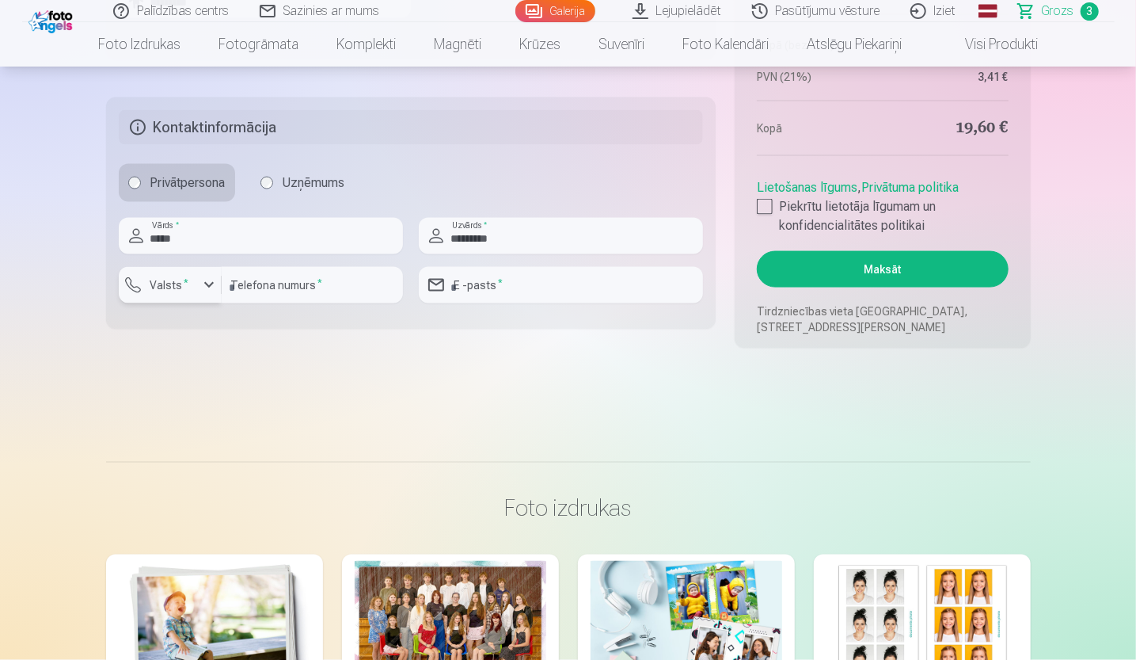
click at [206, 285] on div "button" at bounding box center [209, 285] width 19 height 19
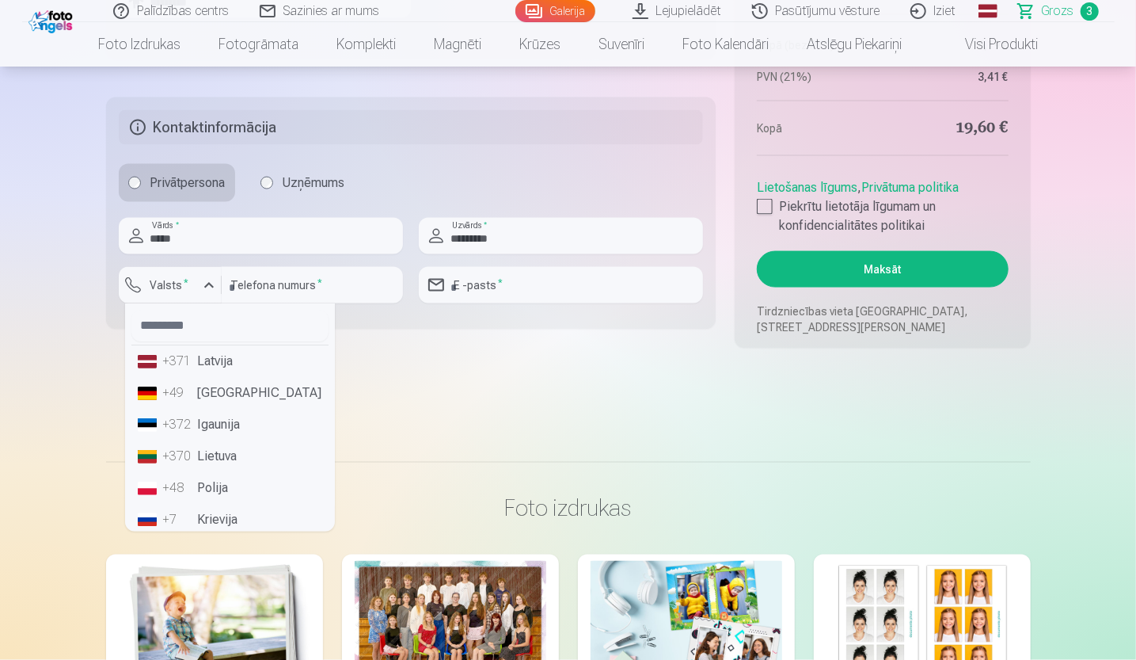
click at [185, 367] on div "+371" at bounding box center [179, 361] width 32 height 19
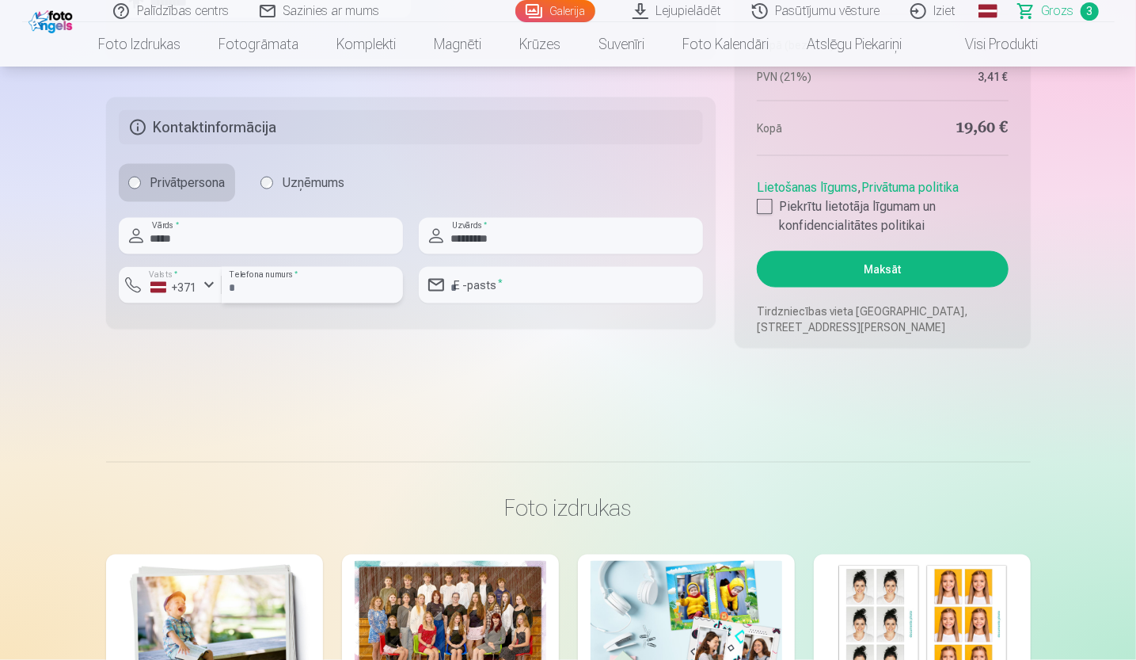
click at [339, 286] on input "number" at bounding box center [312, 285] width 181 height 36
type input "********"
click at [531, 298] on input "email" at bounding box center [561, 285] width 284 height 36
type input "**********"
click at [770, 205] on div at bounding box center [765, 207] width 16 height 16
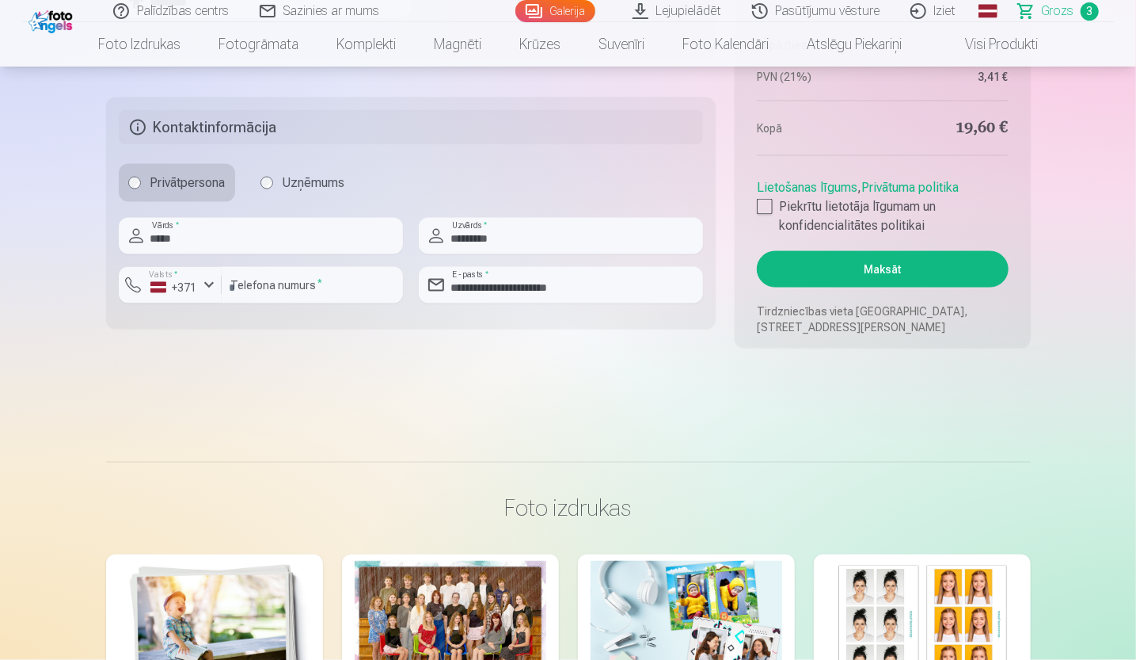
click at [820, 272] on button "Maksāt" at bounding box center [882, 269] width 251 height 36
